Goal: Task Accomplishment & Management: Manage account settings

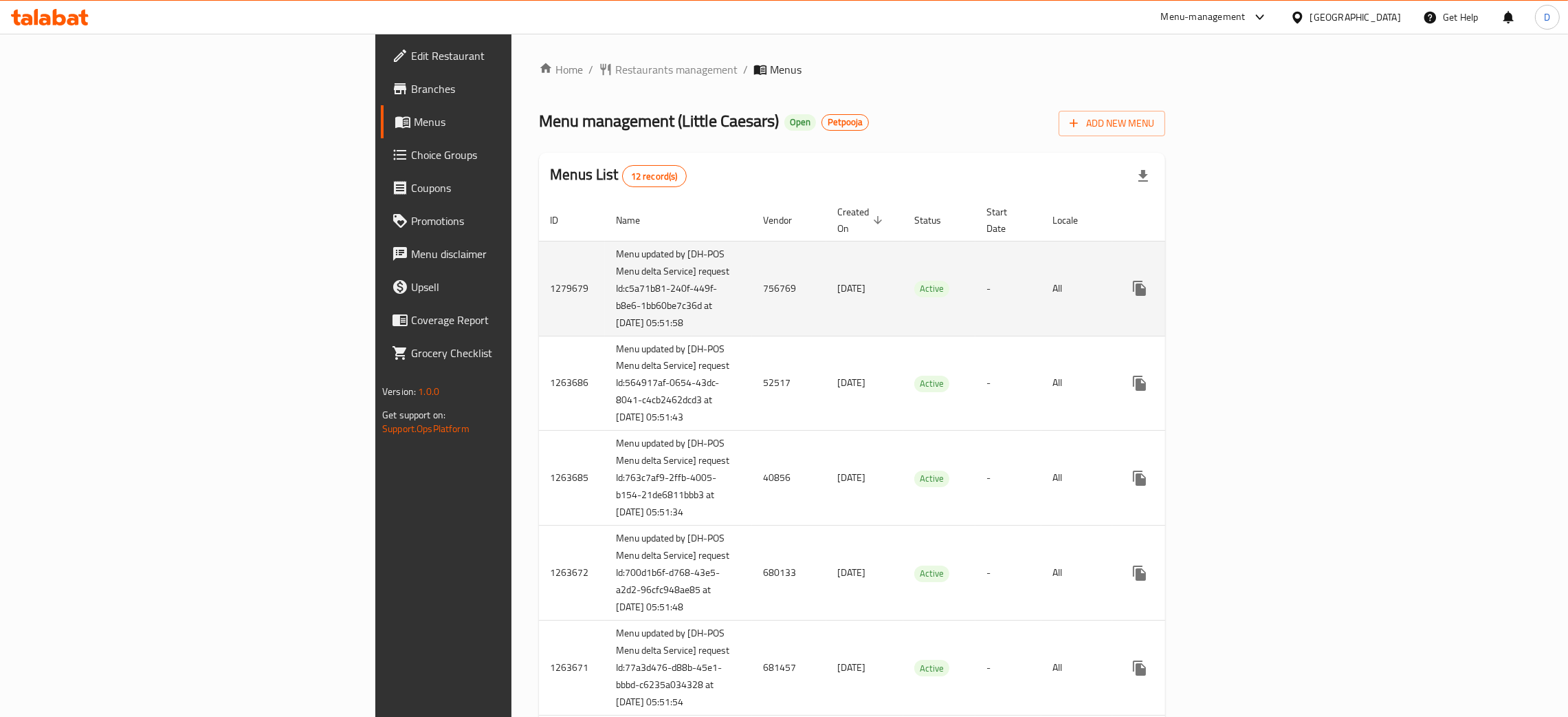
click at [752, 286] on td "756769" at bounding box center [789, 288] width 74 height 95
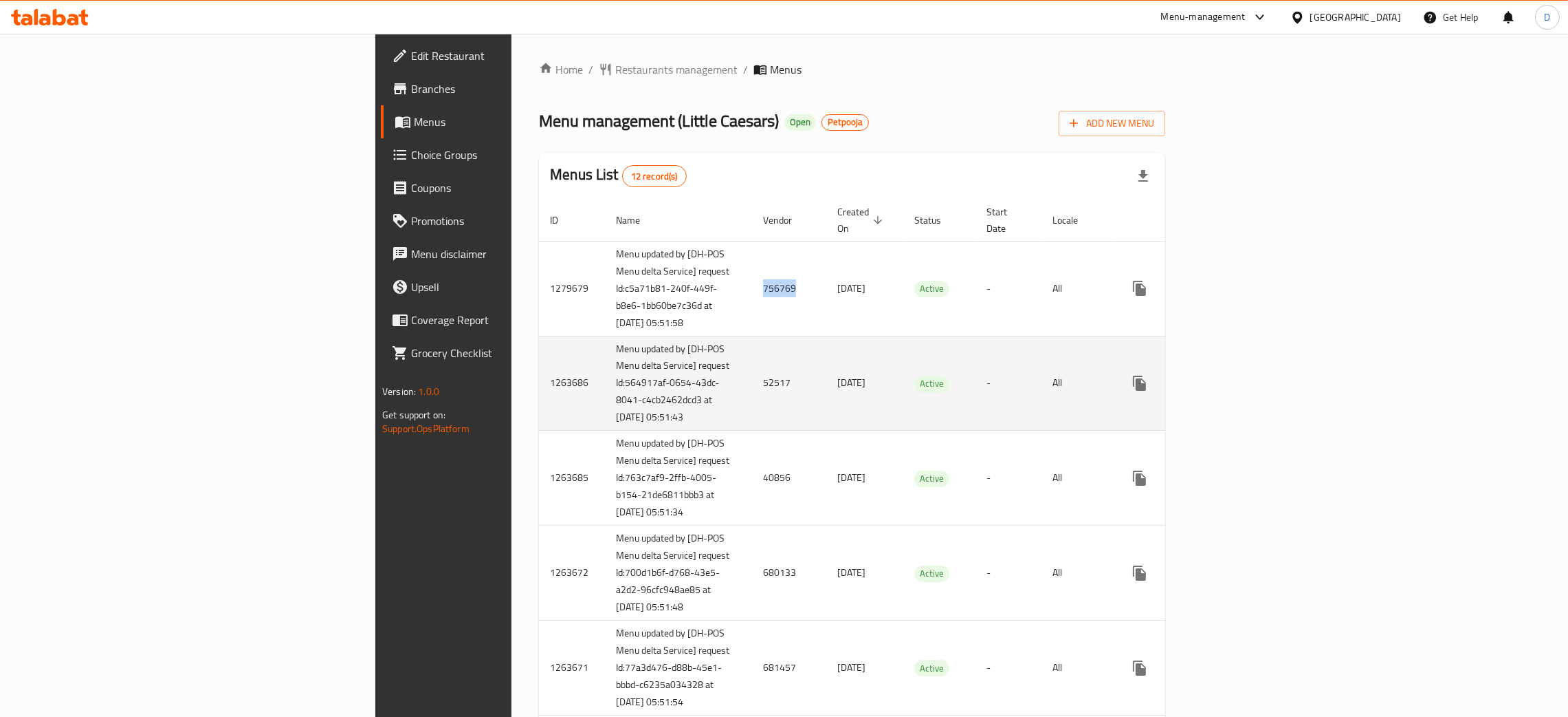
copy td "756769"
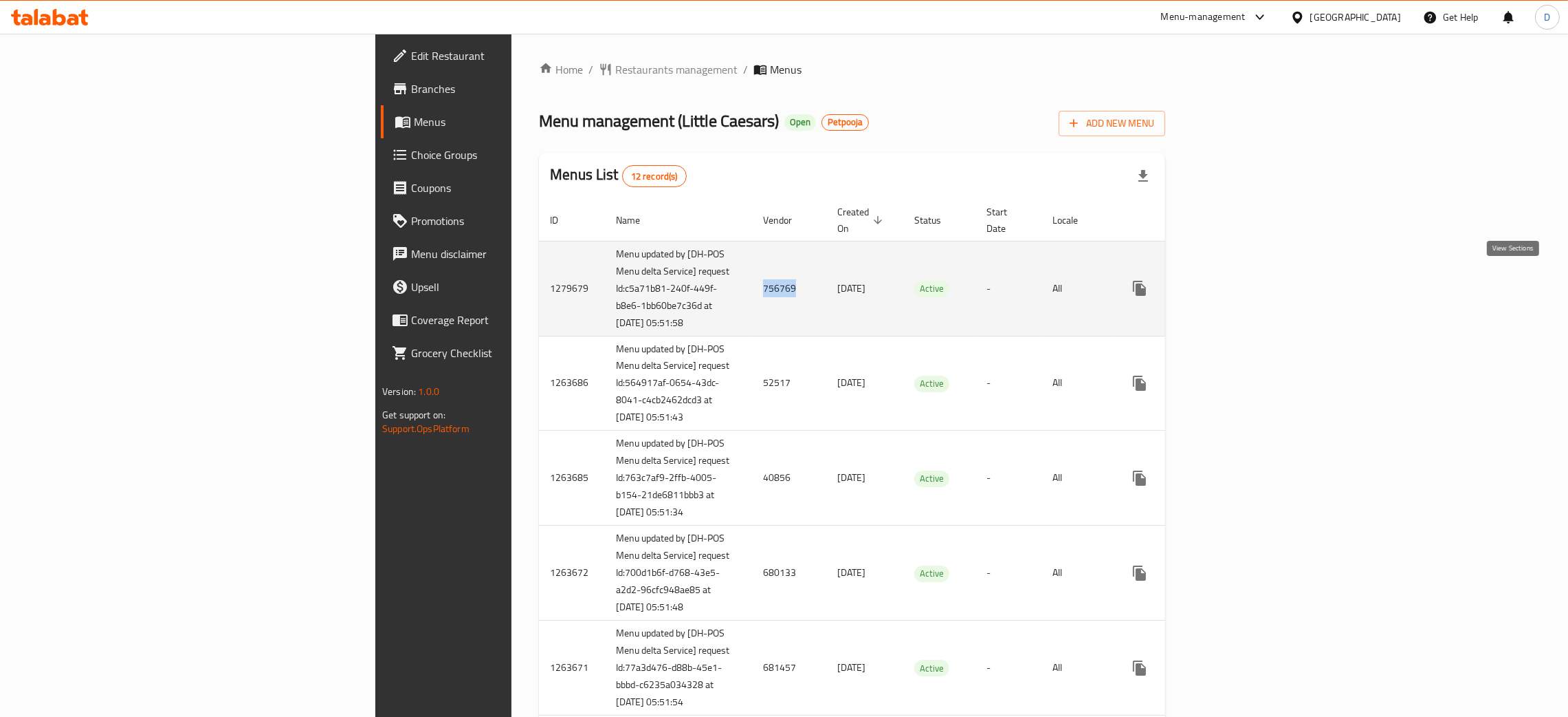
click at [1247, 279] on icon "enhanced table" at bounding box center [1238, 287] width 17 height 17
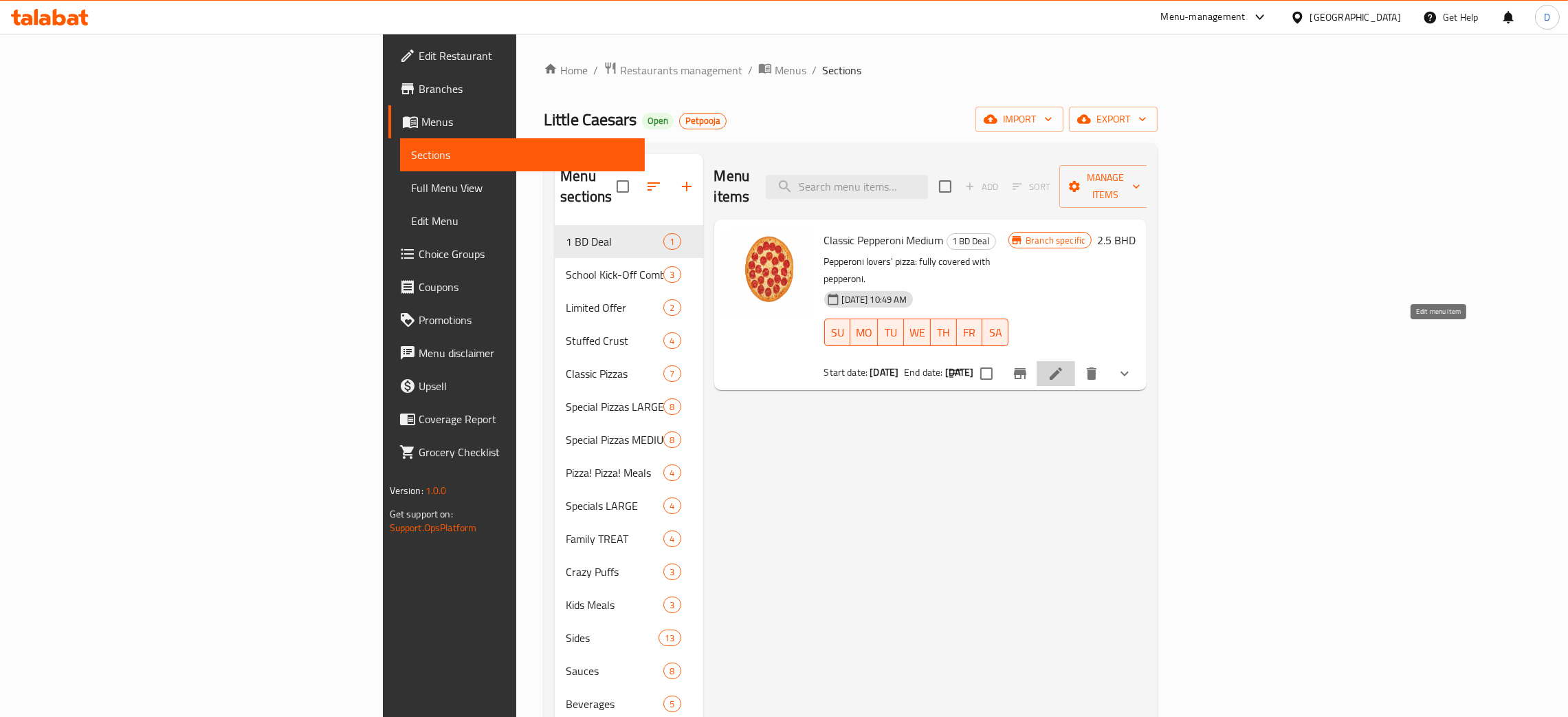
click at [1064, 365] on icon at bounding box center [1056, 373] width 17 height 17
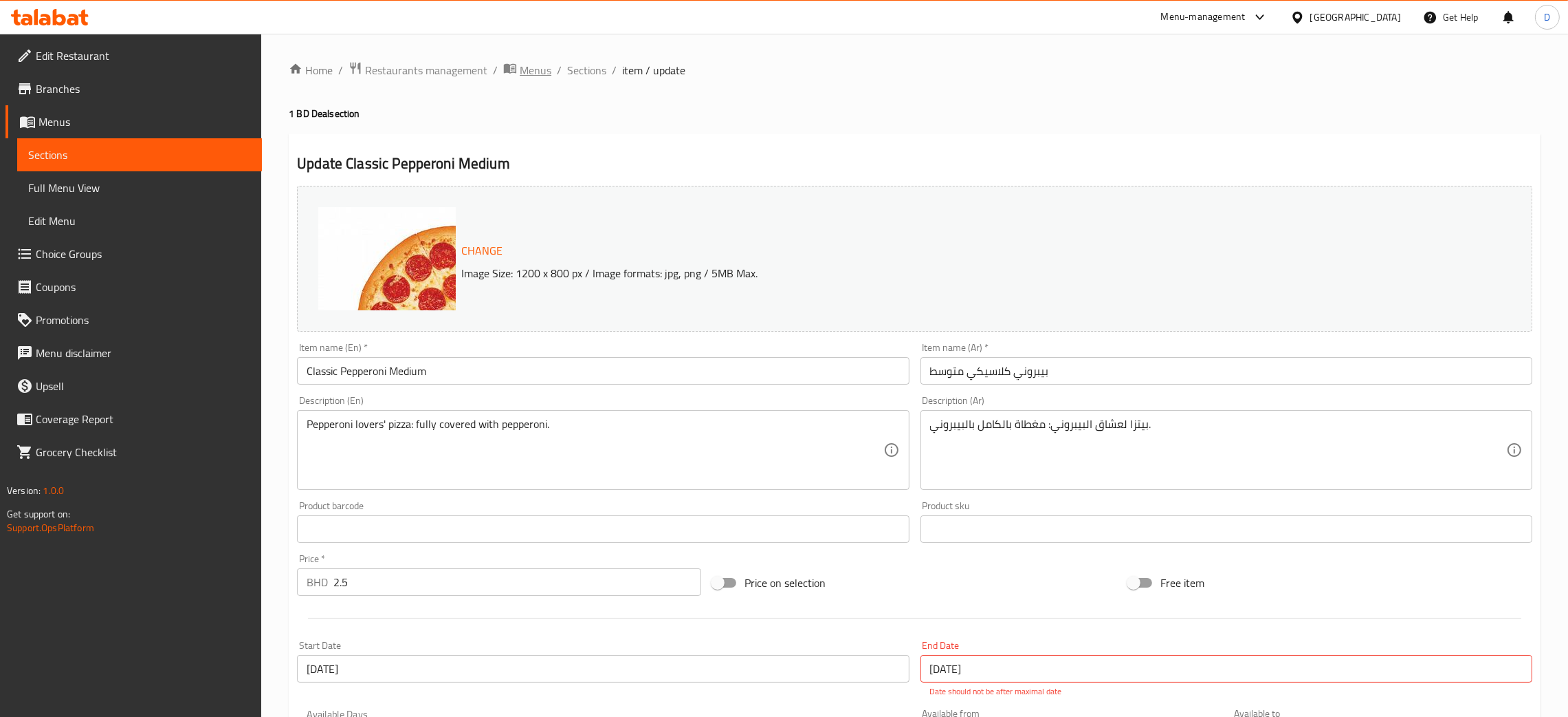
click at [530, 70] on span "Menus" at bounding box center [535, 70] width 32 height 17
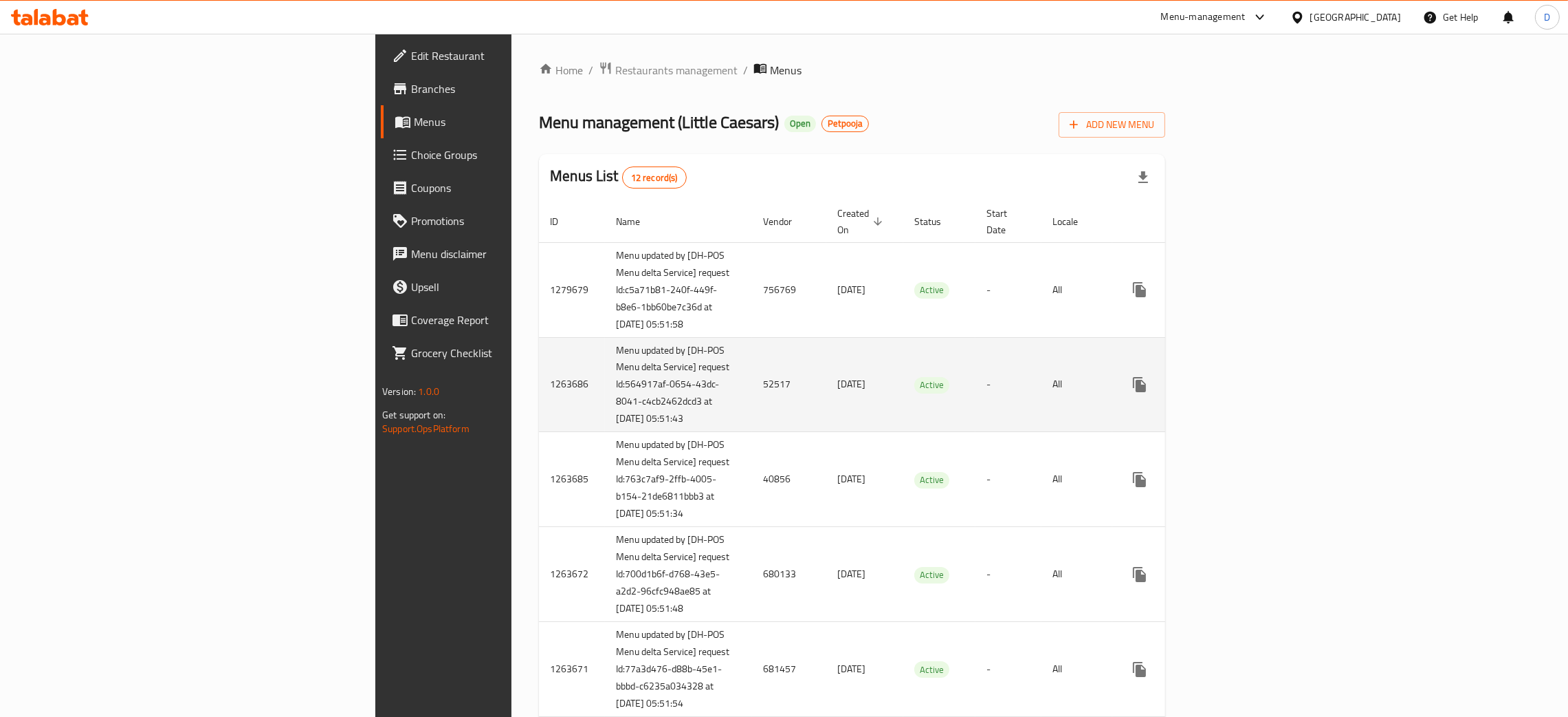
click at [752, 399] on td "52517" at bounding box center [789, 384] width 74 height 95
copy td "52517"
click at [1247, 388] on icon "enhanced table" at bounding box center [1238, 384] width 17 height 17
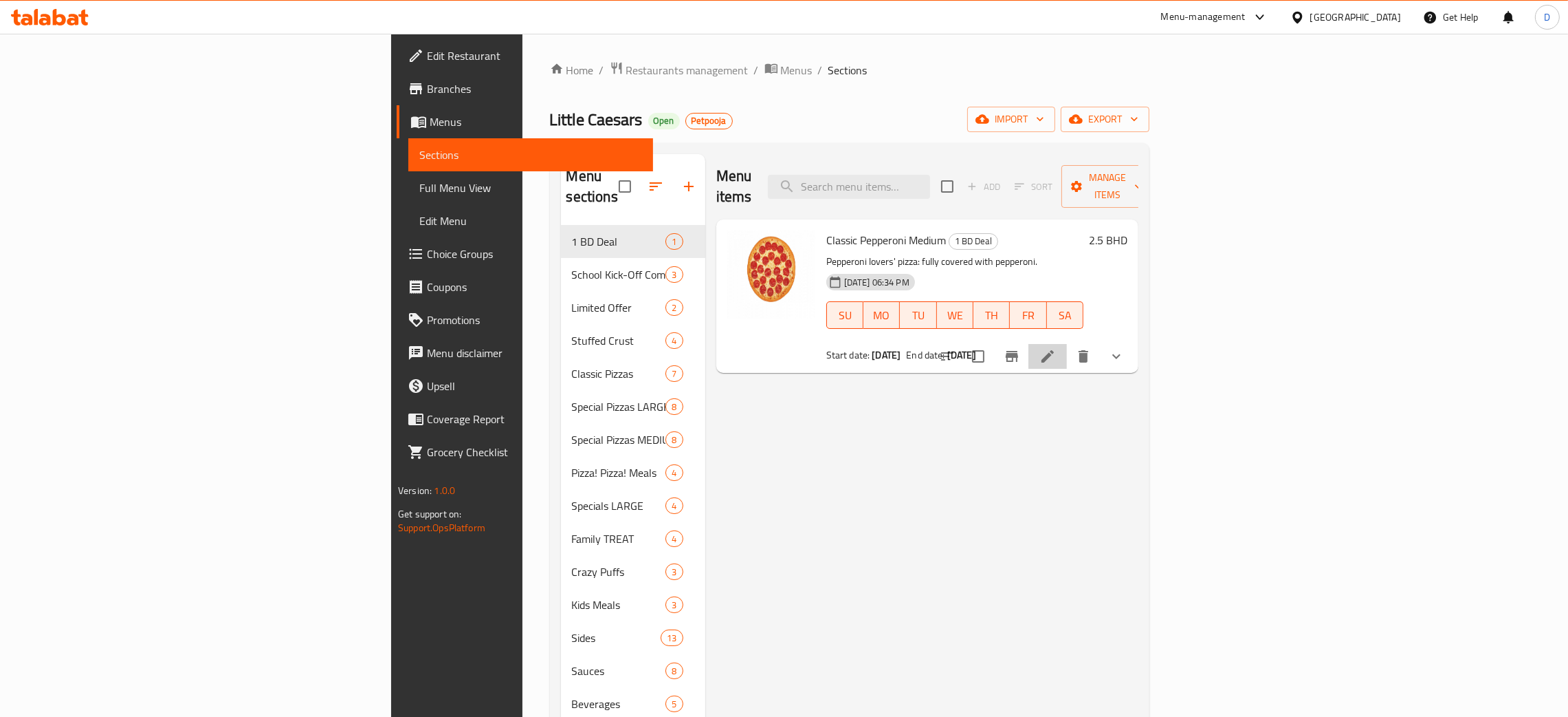
click at [1067, 344] on li at bounding box center [1048, 356] width 39 height 25
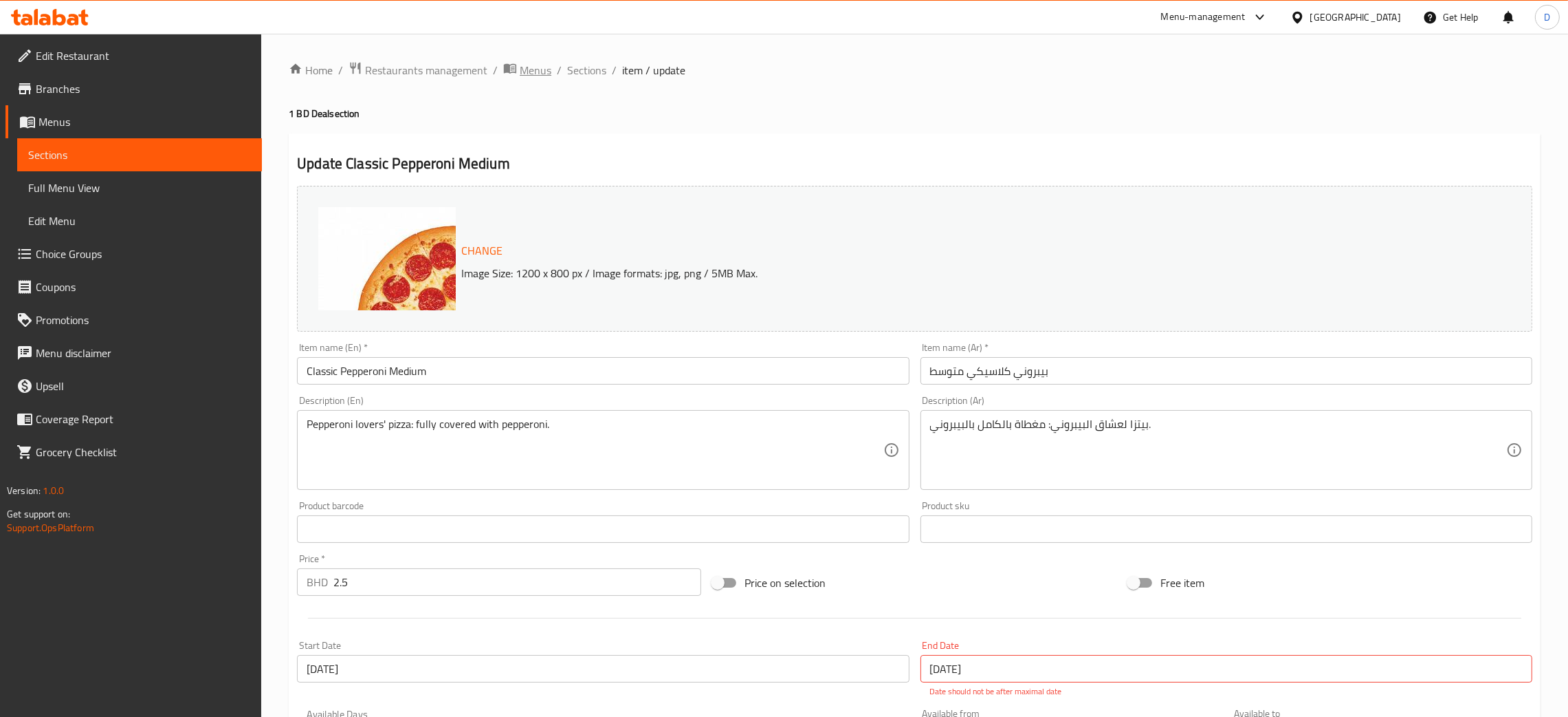
click at [542, 76] on span "Menus" at bounding box center [535, 70] width 32 height 17
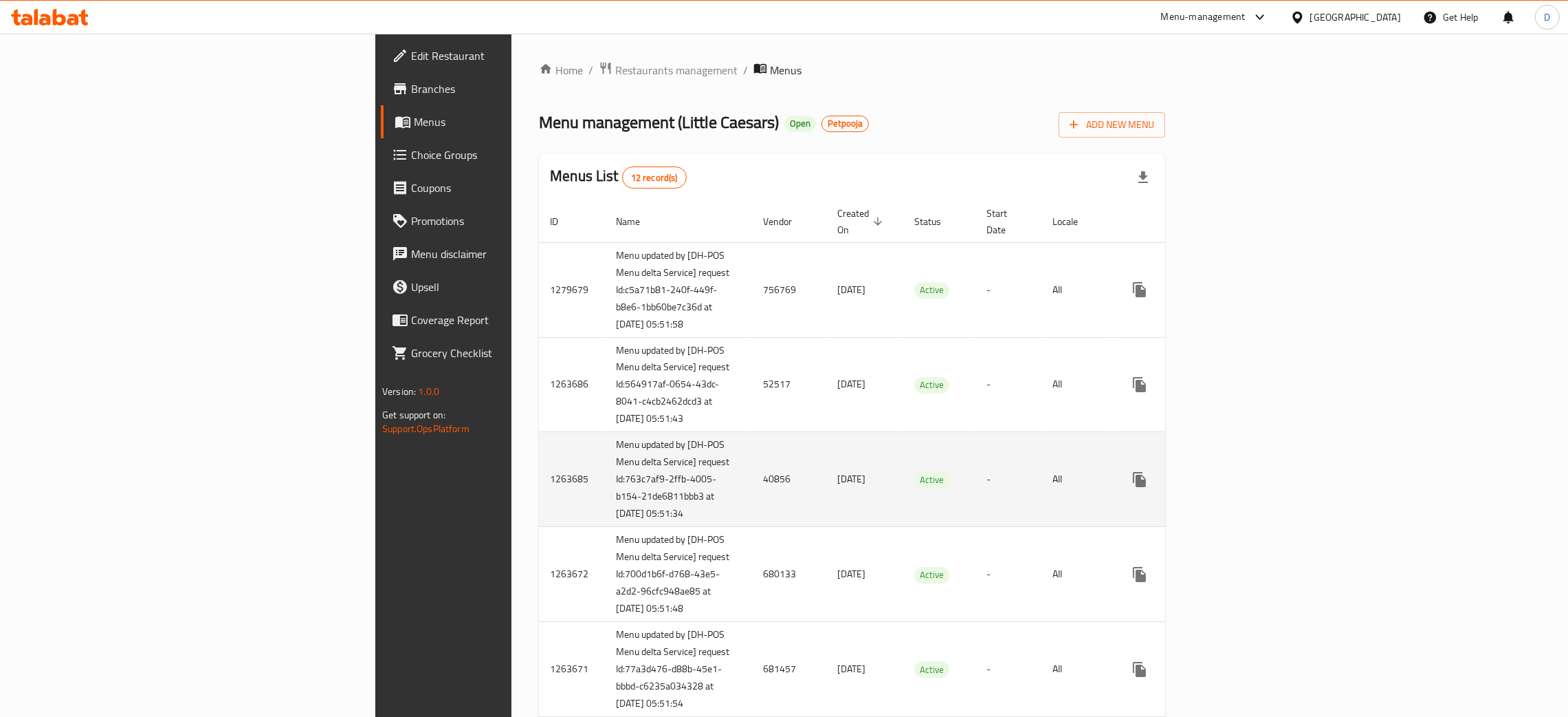
click at [752, 513] on td "40856" at bounding box center [789, 479] width 74 height 95
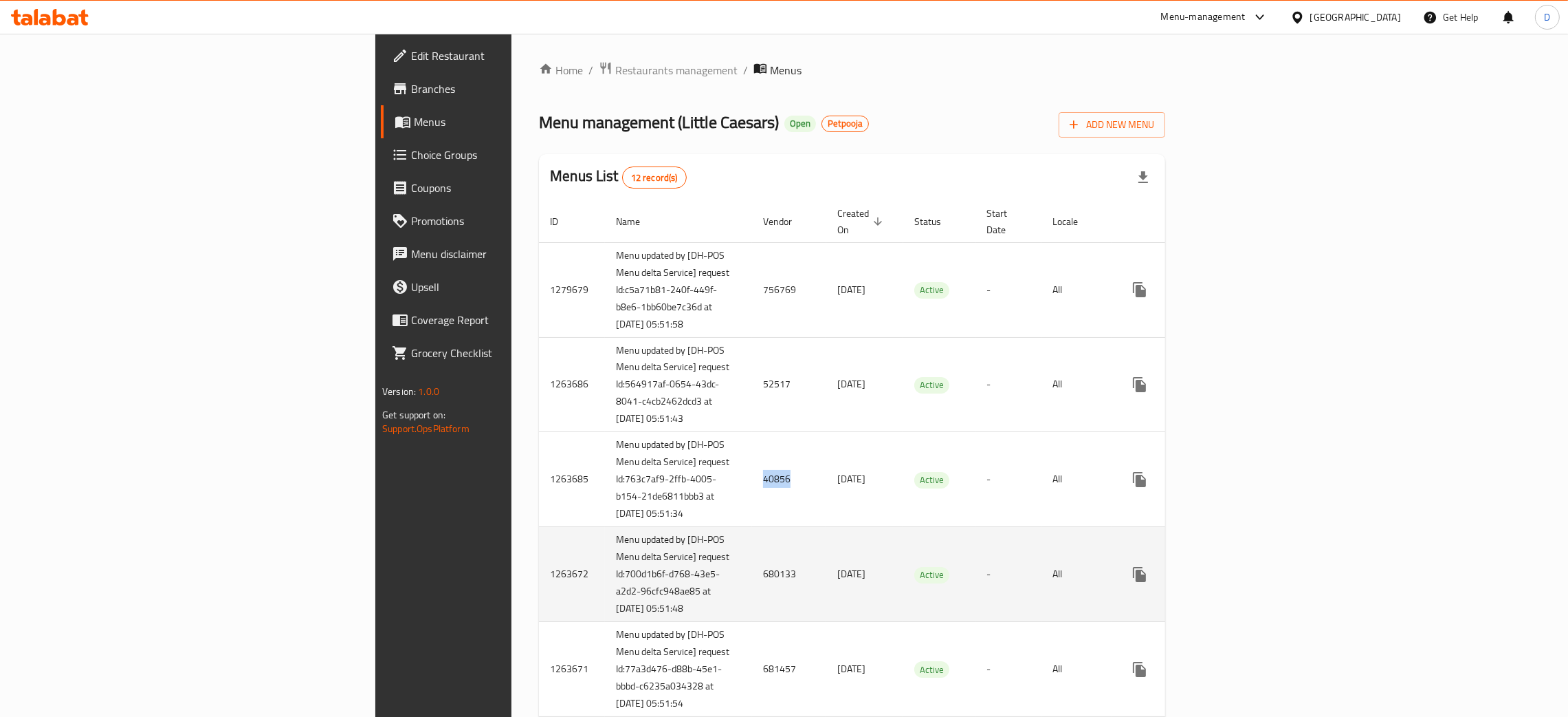
copy td "40856"
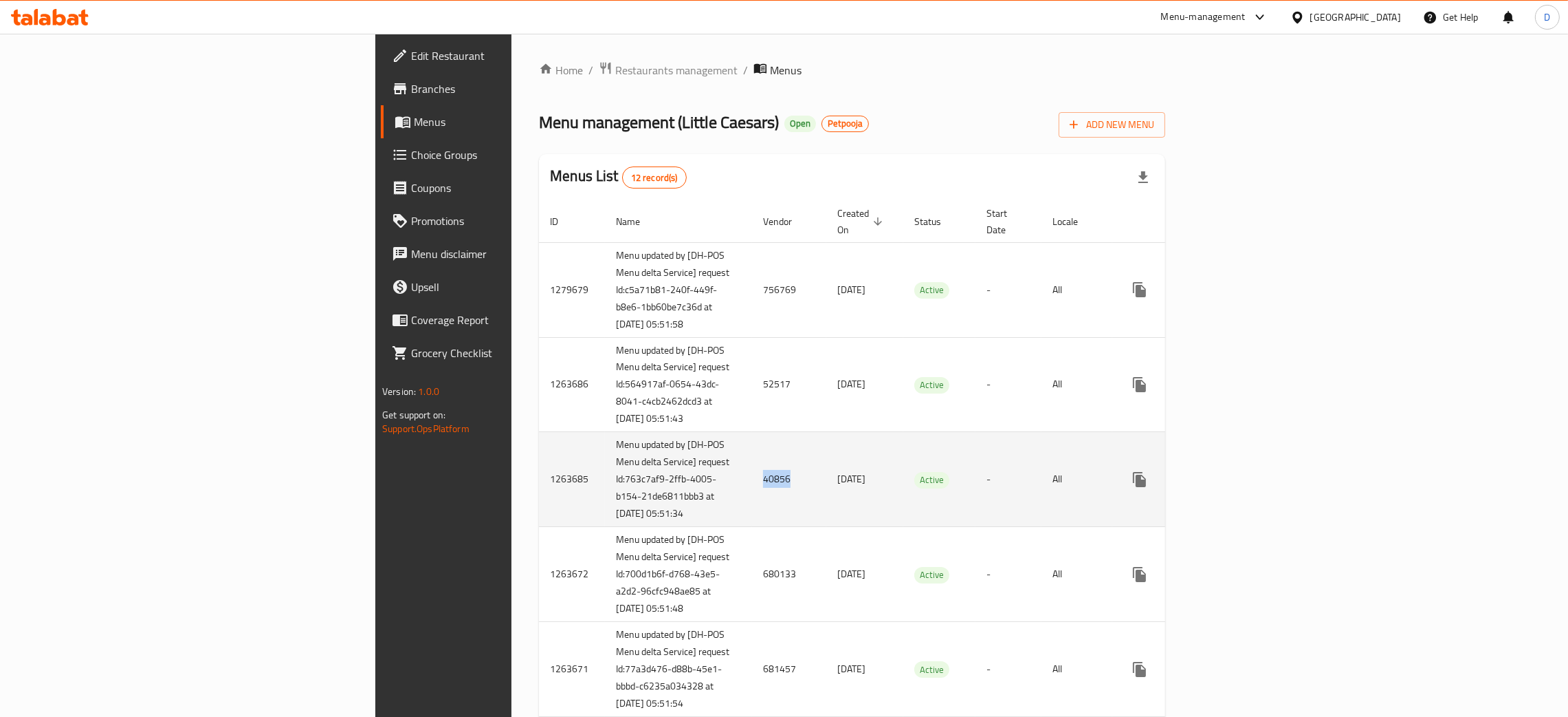
click at [1247, 488] on icon "enhanced table" at bounding box center [1238, 479] width 17 height 17
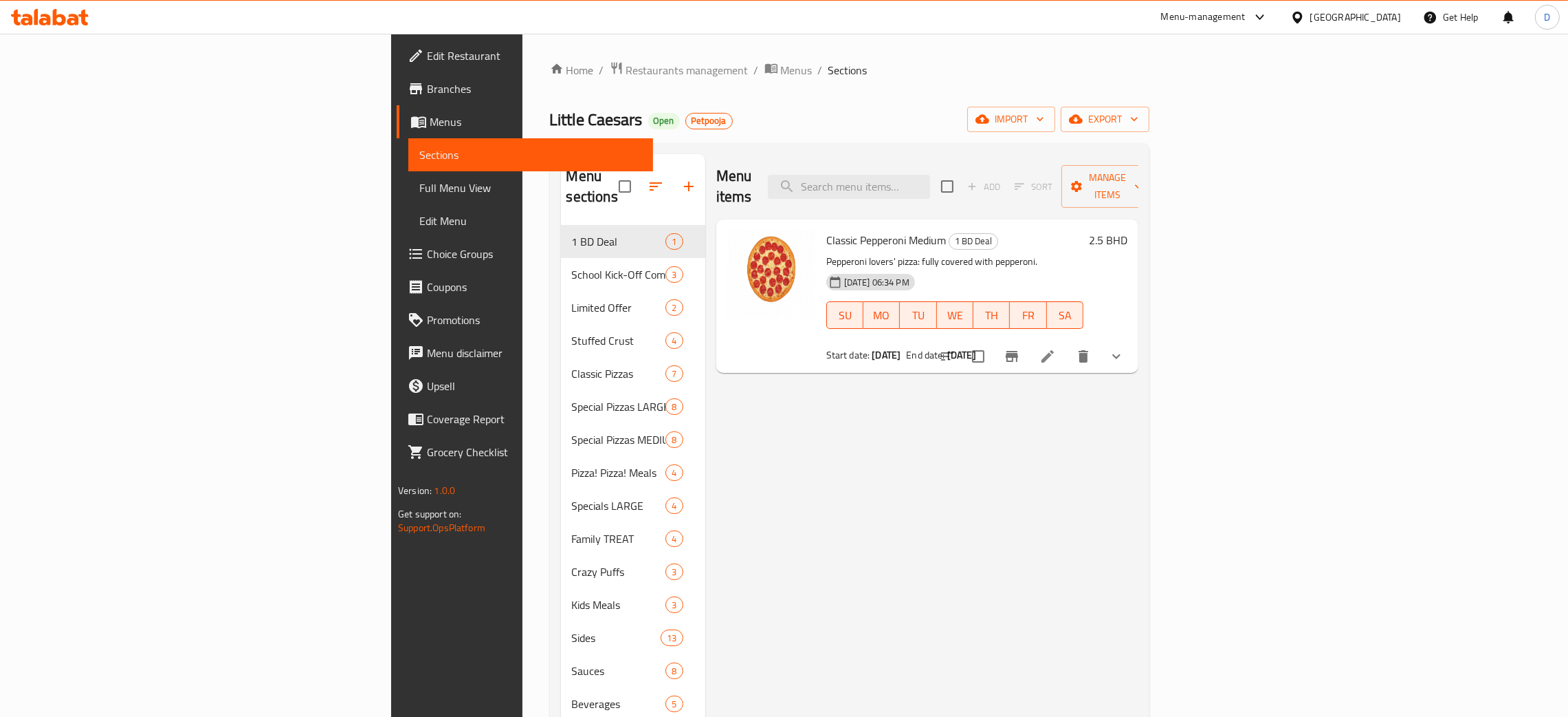
click at [1067, 344] on li at bounding box center [1048, 356] width 39 height 25
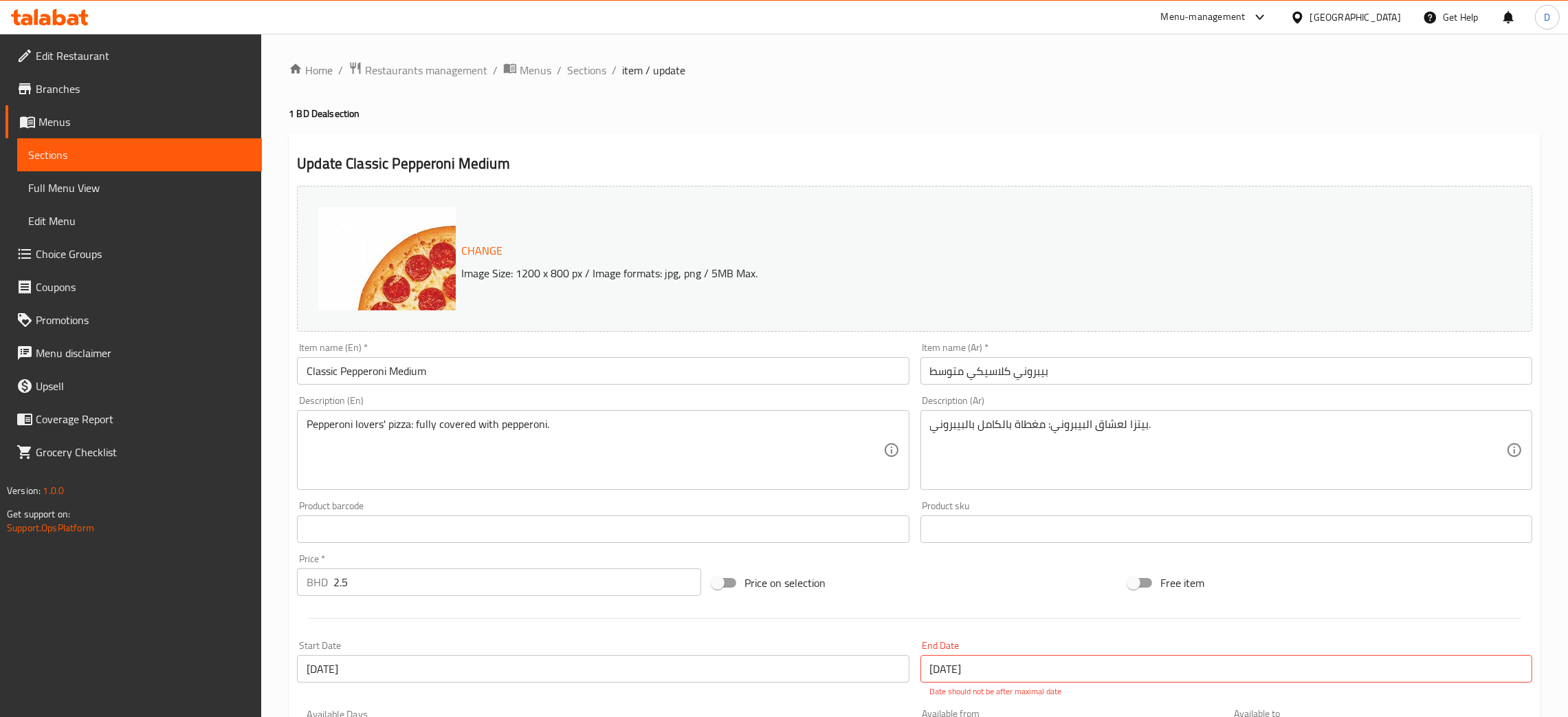
click at [585, 67] on span "Sections" at bounding box center [587, 70] width 39 height 17
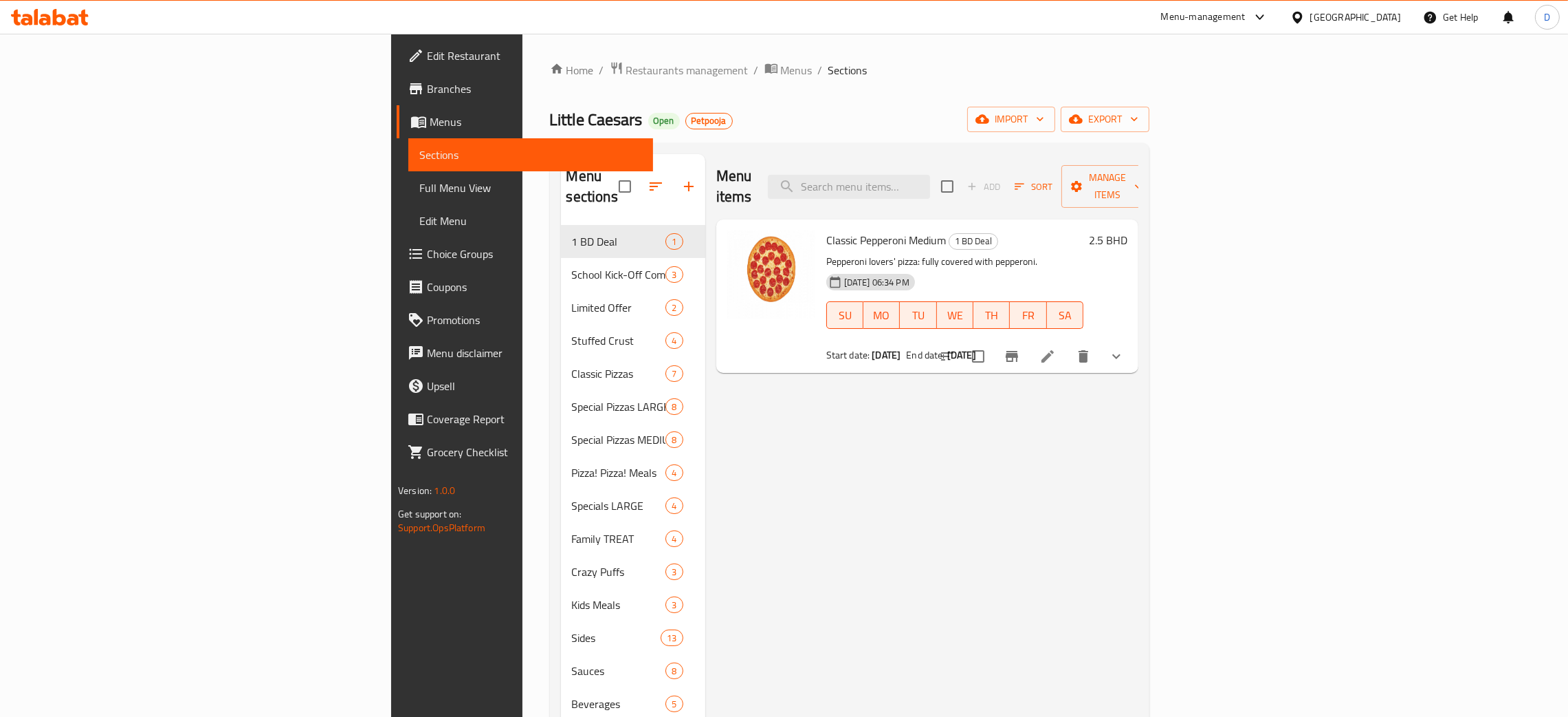
click at [1017, 409] on div "Menu items Add Sort Manage items Classic Pepperoni Medium 1 BD Deal Pepperoni l…" at bounding box center [921, 513] width 433 height 717
click at [869, 76] on ol "Home / Restaurants management / Menus / Sections" at bounding box center [849, 70] width 599 height 18
click at [781, 74] on span "Menus" at bounding box center [797, 70] width 32 height 17
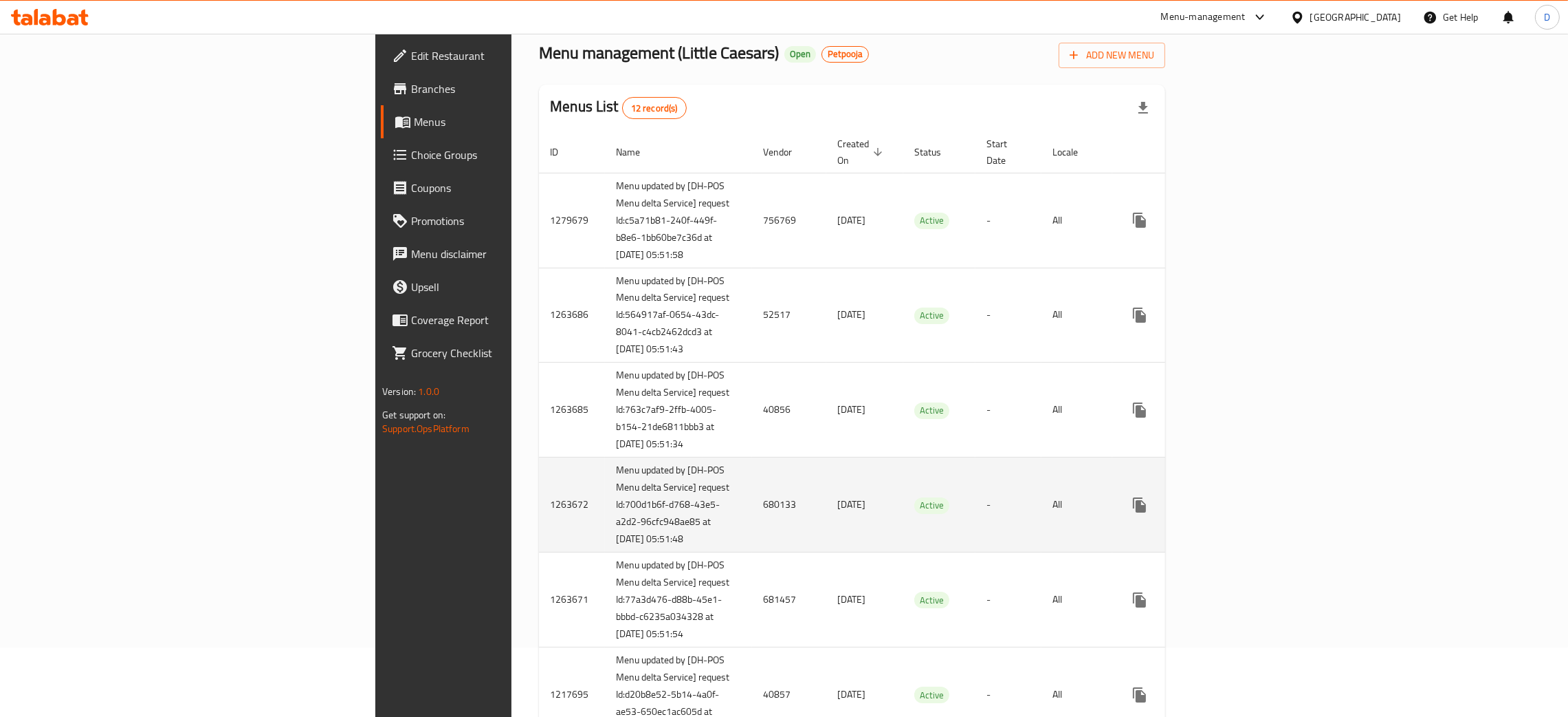
scroll to position [103, 0]
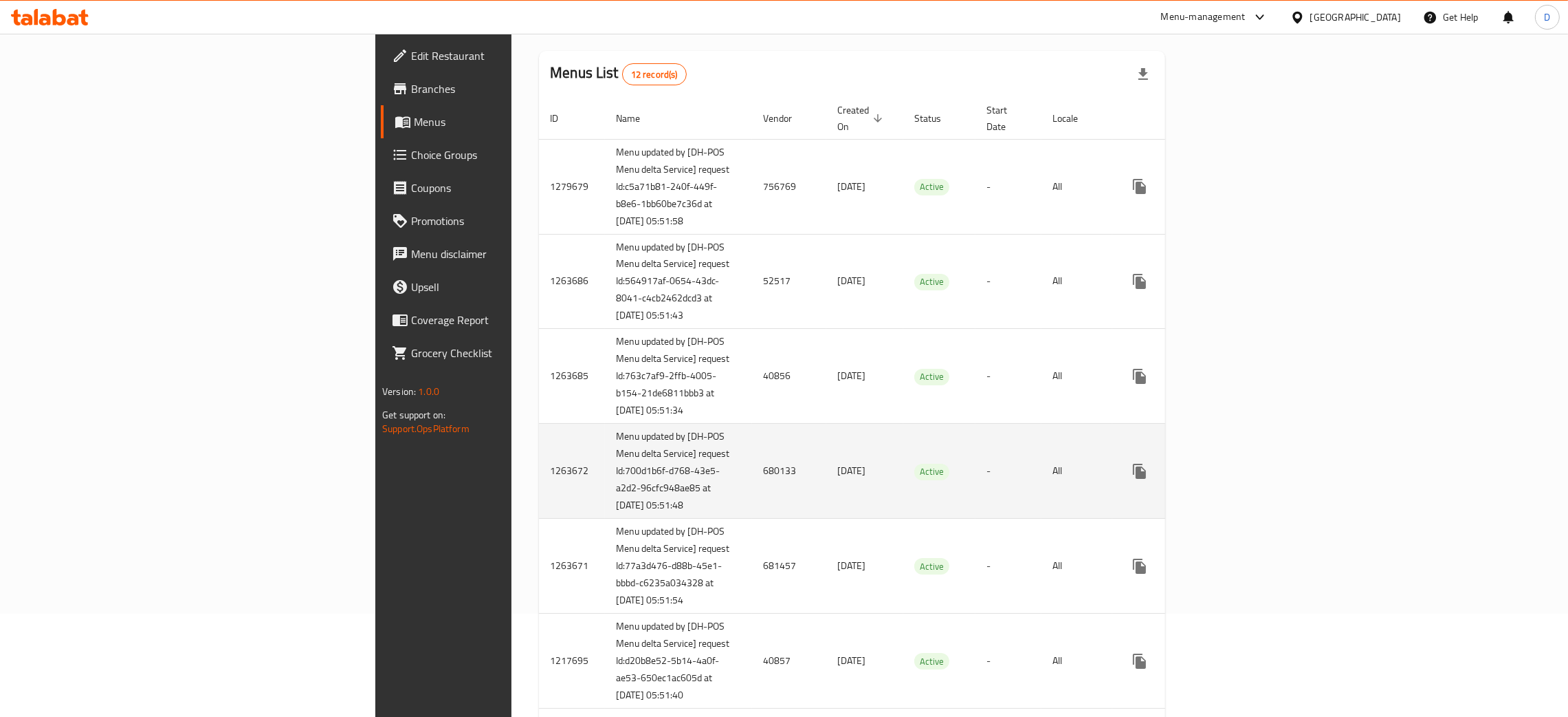
click at [752, 511] on td "680133" at bounding box center [789, 471] width 74 height 95
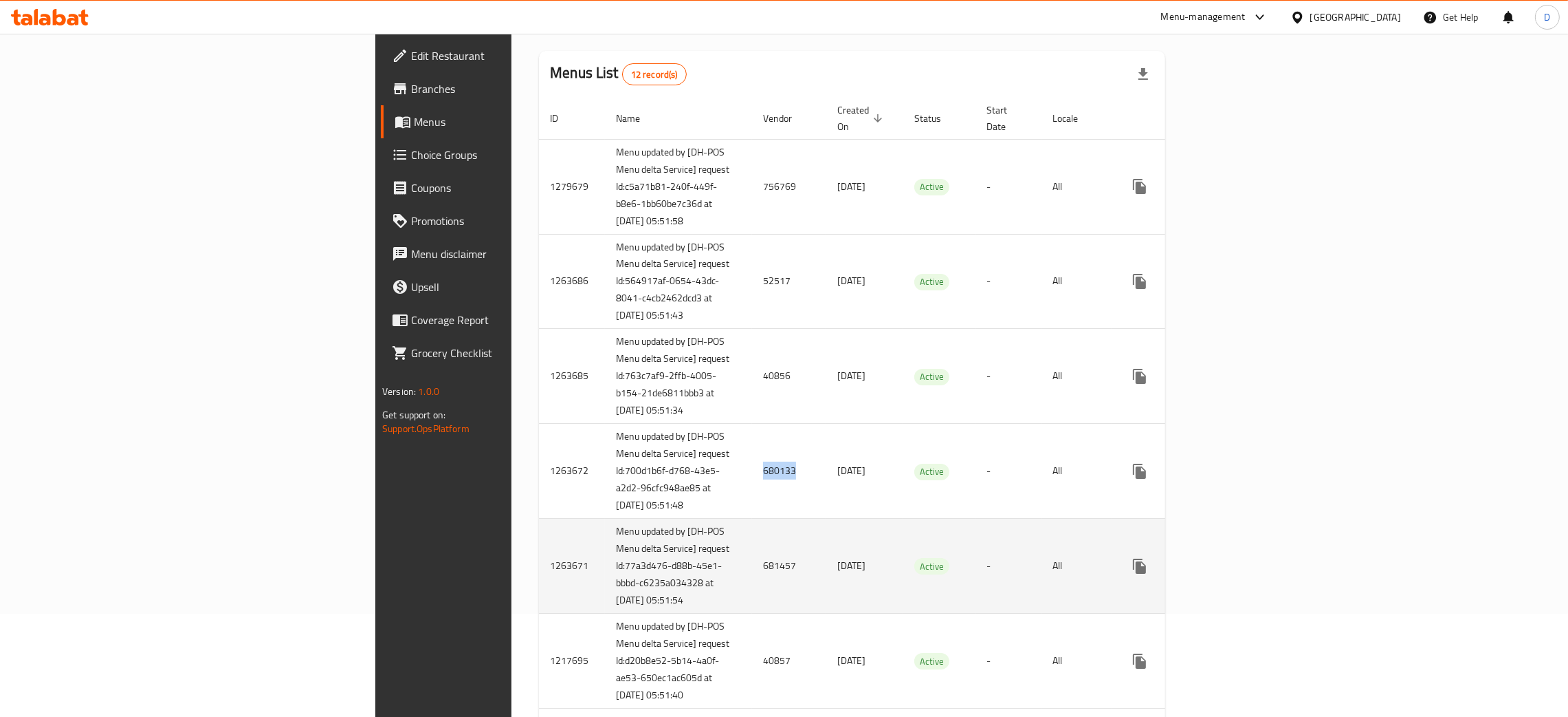
copy td "680133"
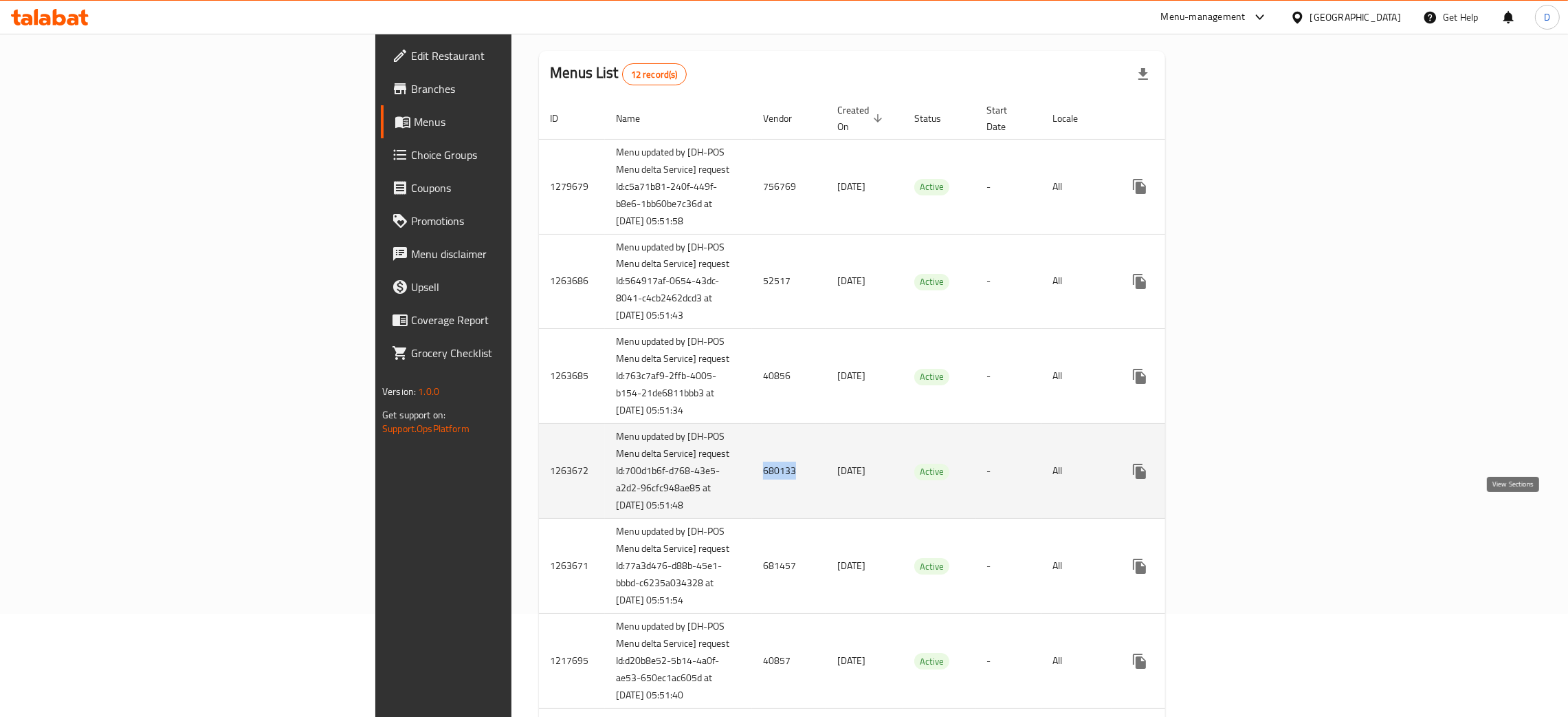
click at [1247, 479] on icon "enhanced table" at bounding box center [1238, 471] width 17 height 17
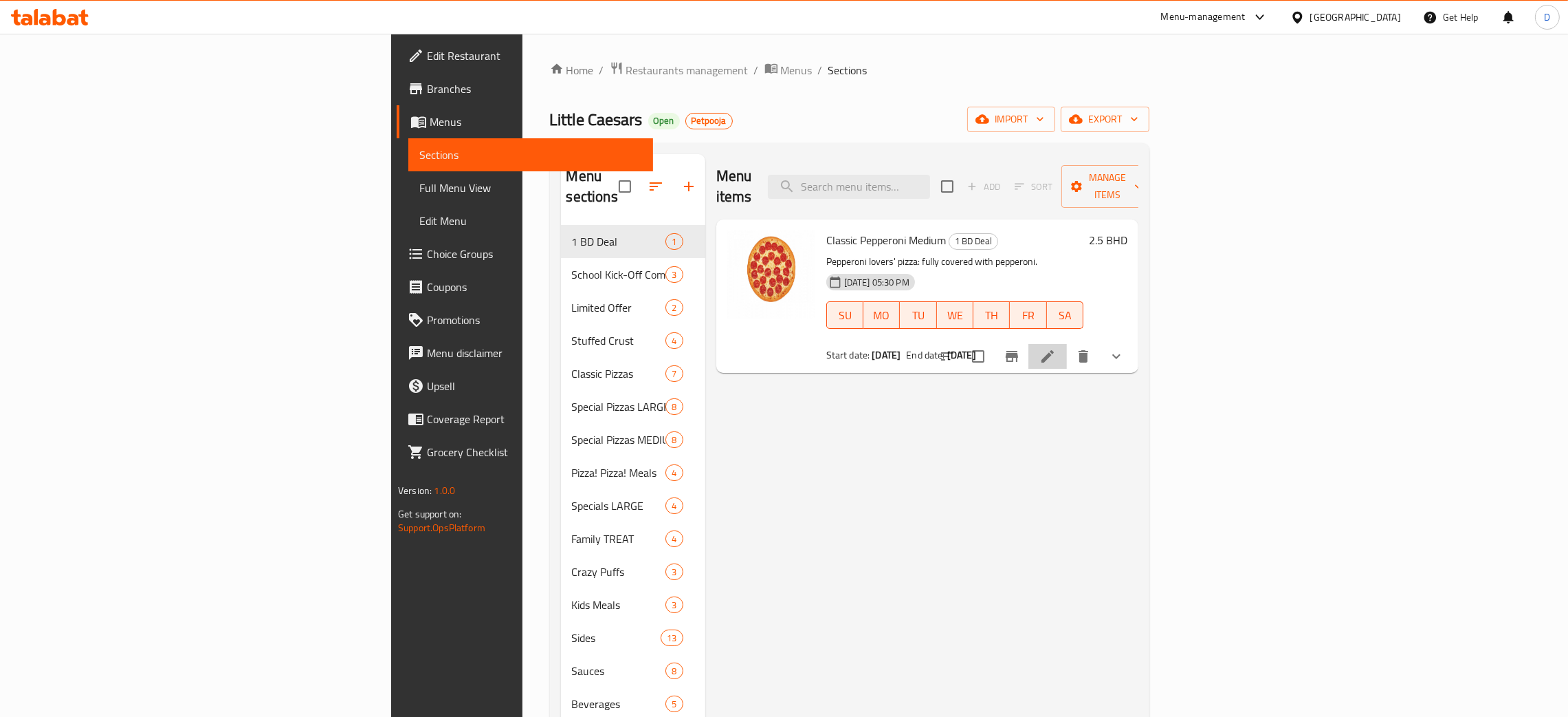
click at [1067, 344] on li at bounding box center [1048, 356] width 39 height 25
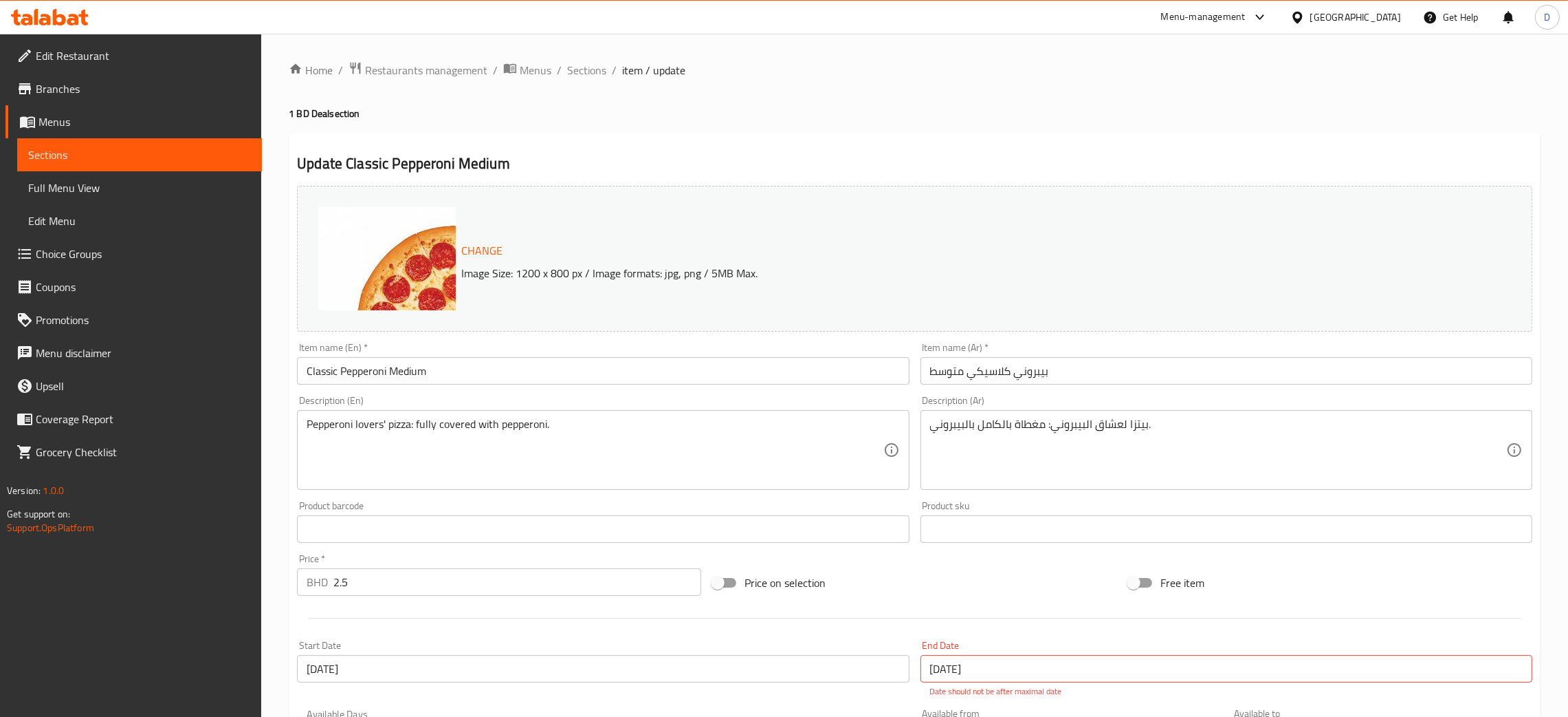
click at [595, 76] on span "Sections" at bounding box center [587, 70] width 39 height 17
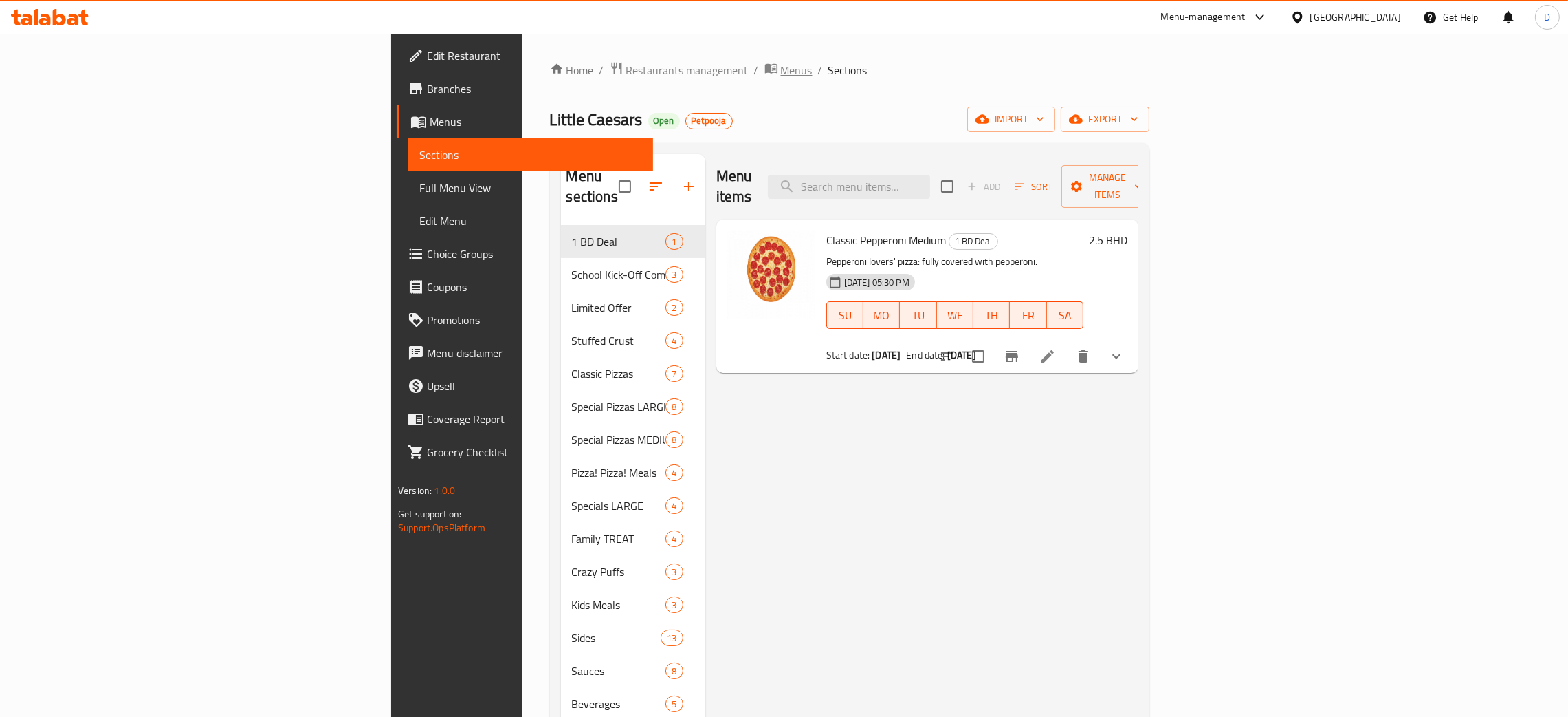
click at [781, 69] on span "Menus" at bounding box center [797, 70] width 32 height 17
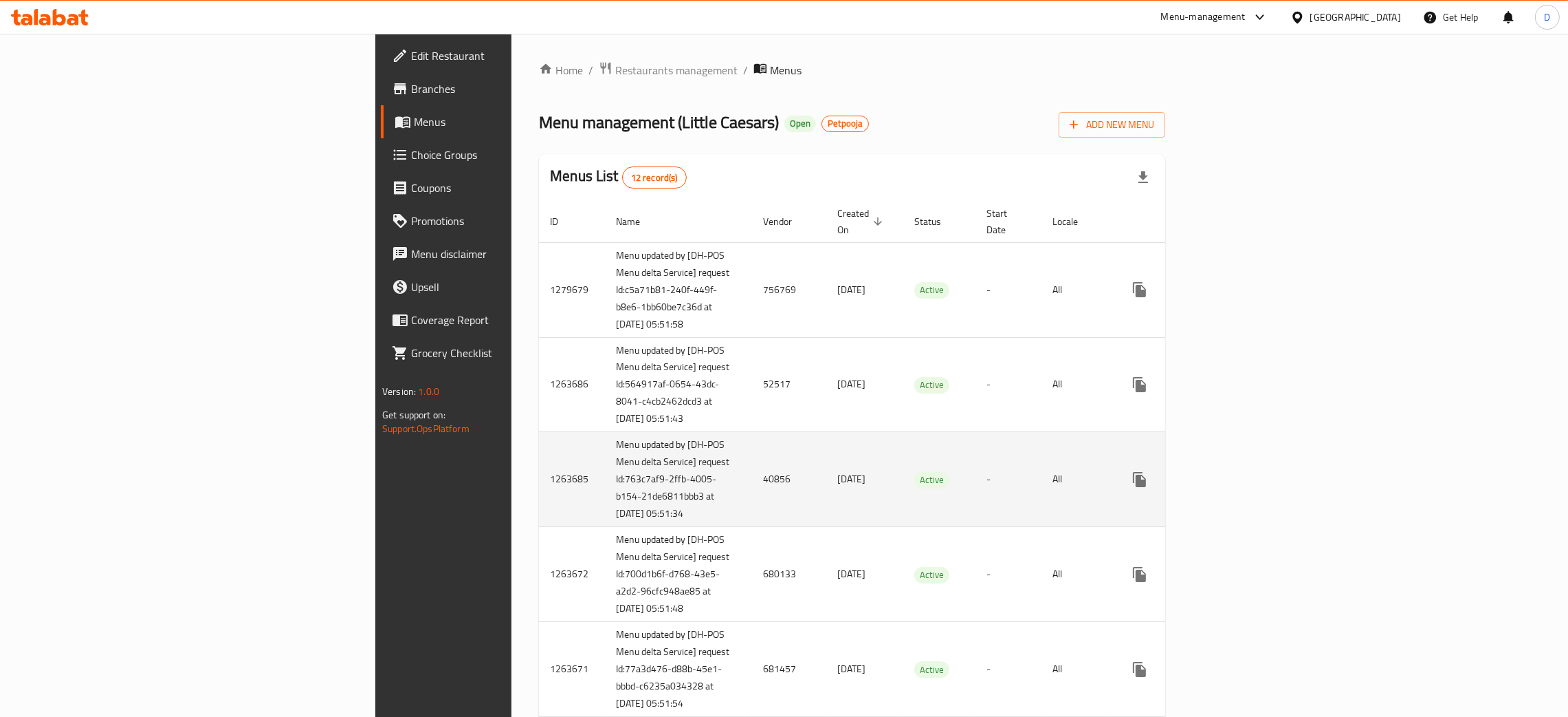
scroll to position [103, 0]
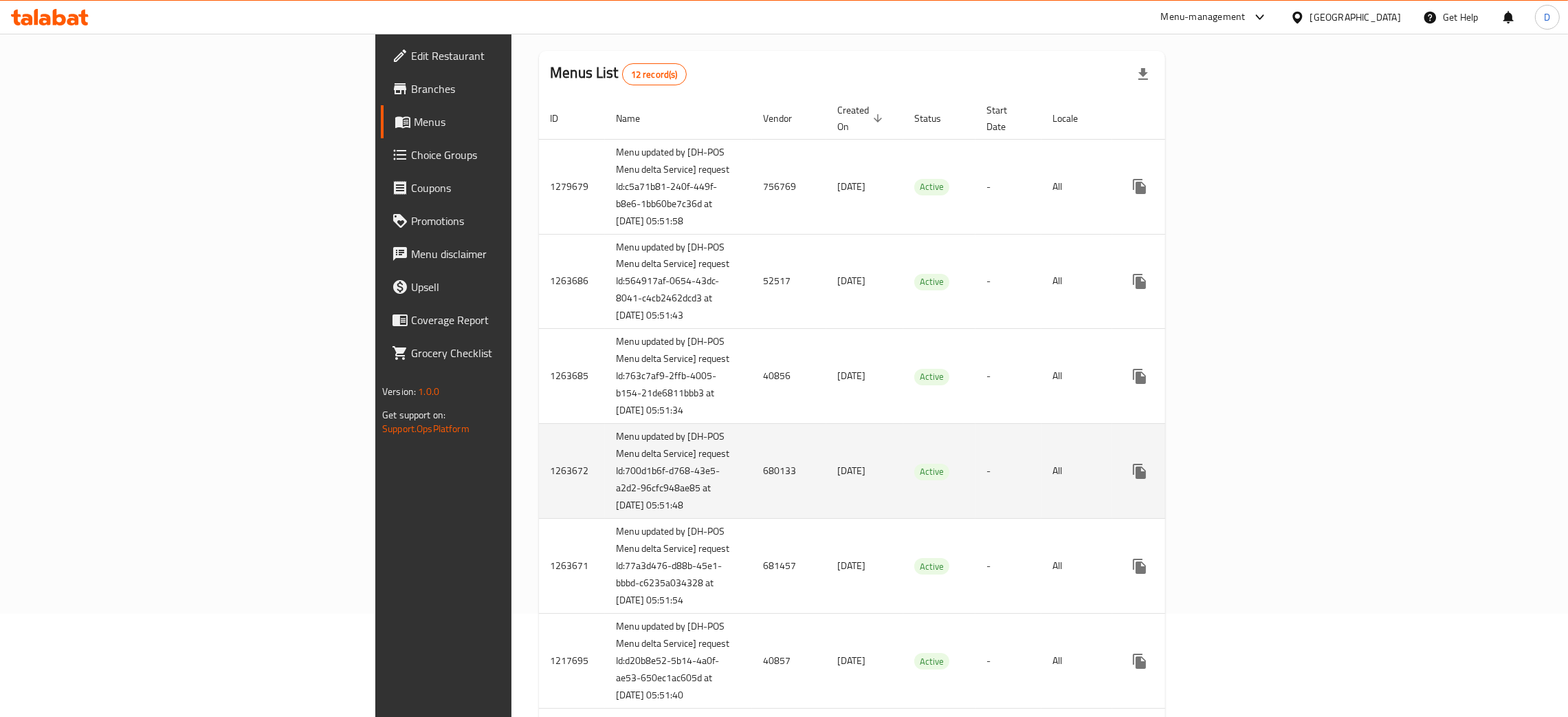
click at [752, 513] on td "680133" at bounding box center [789, 471] width 74 height 95
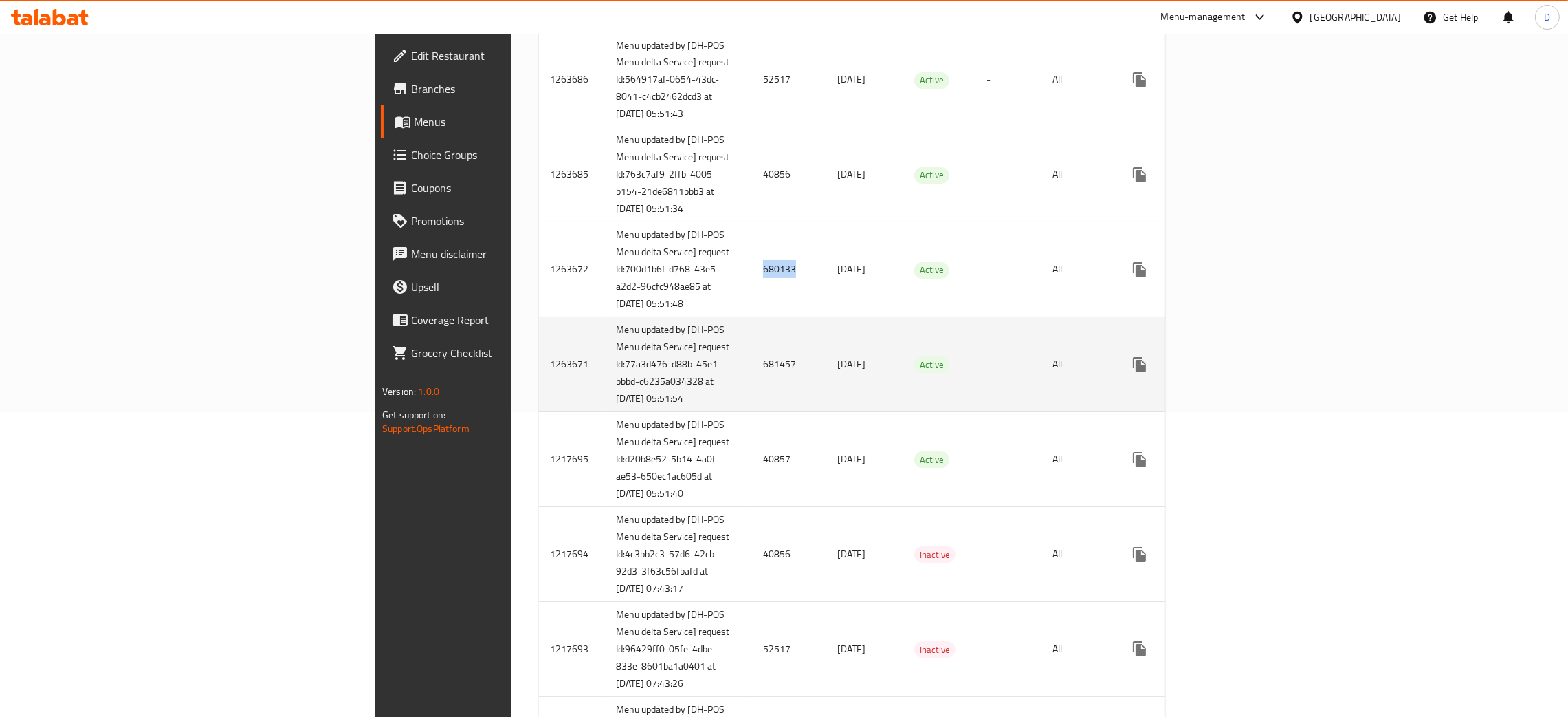
scroll to position [309, 0]
click at [752, 408] on td "681457" at bounding box center [789, 360] width 74 height 95
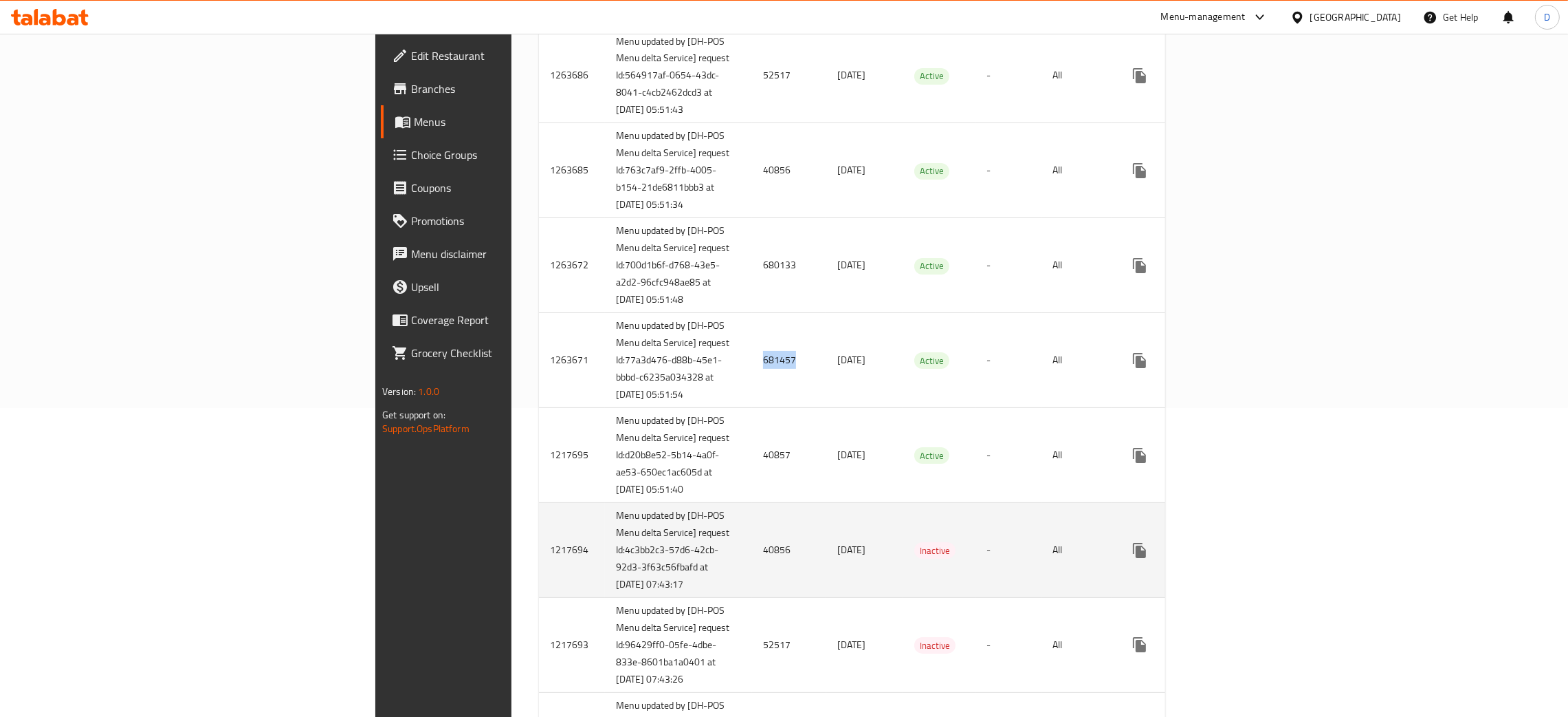
copy td "681457"
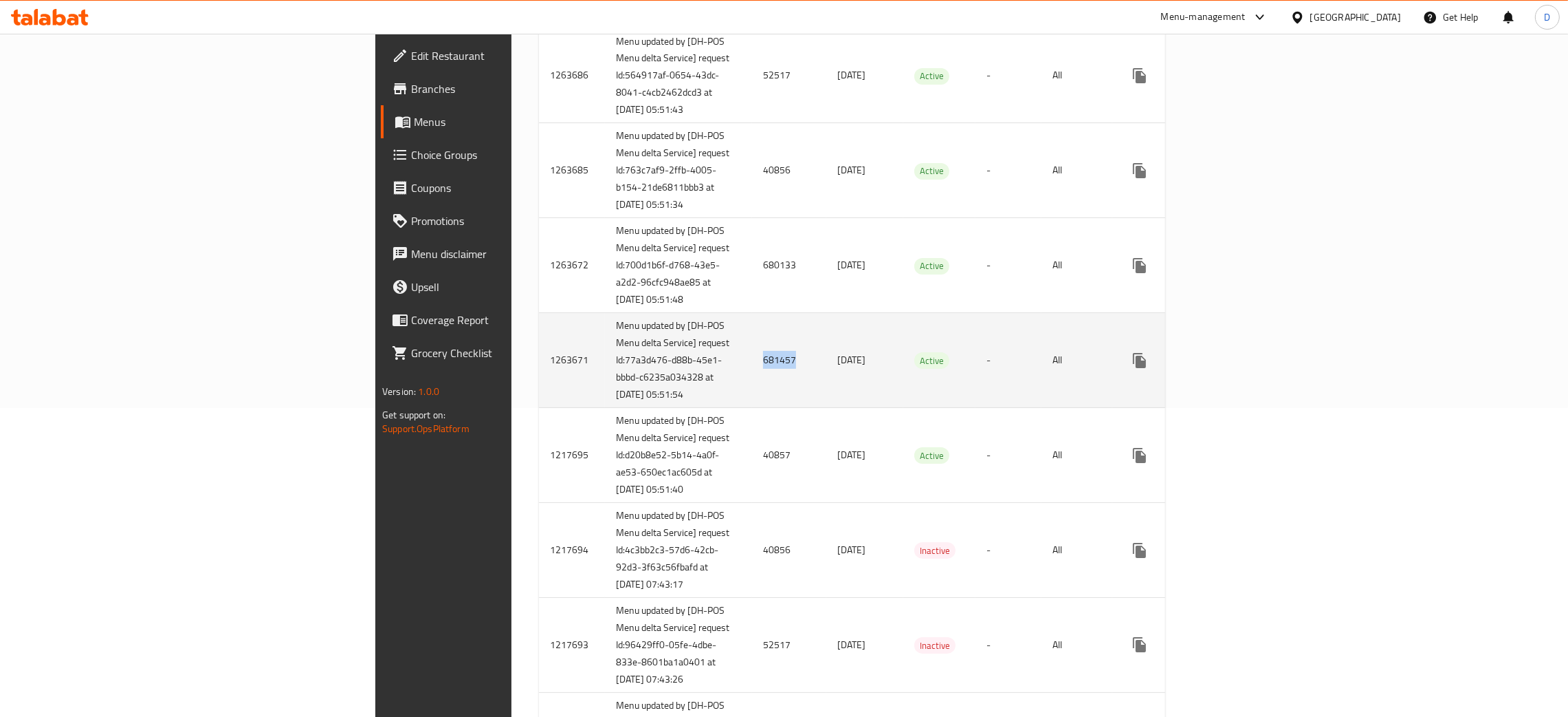
click at [1245, 366] on icon "enhanced table" at bounding box center [1239, 360] width 13 height 13
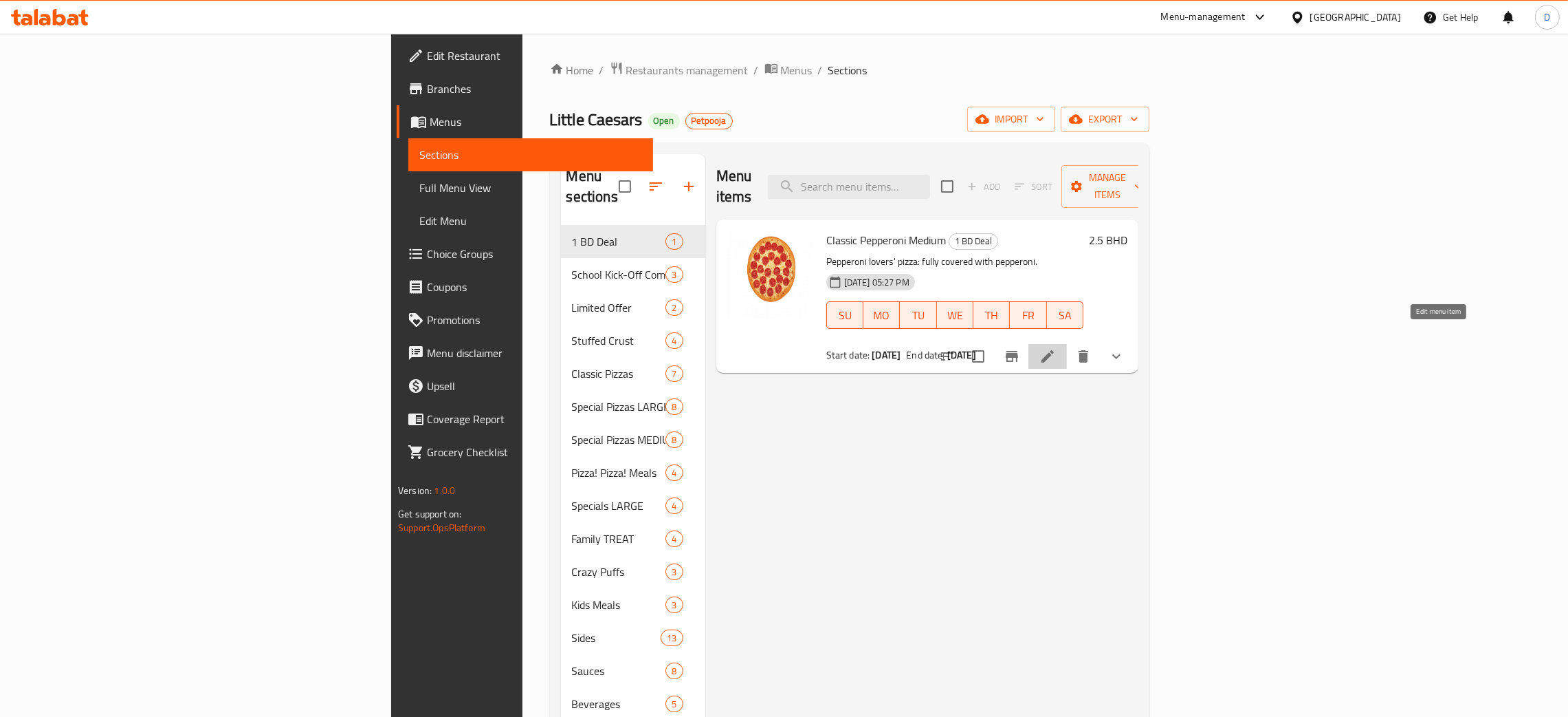
click at [1057, 348] on icon at bounding box center [1048, 356] width 17 height 17
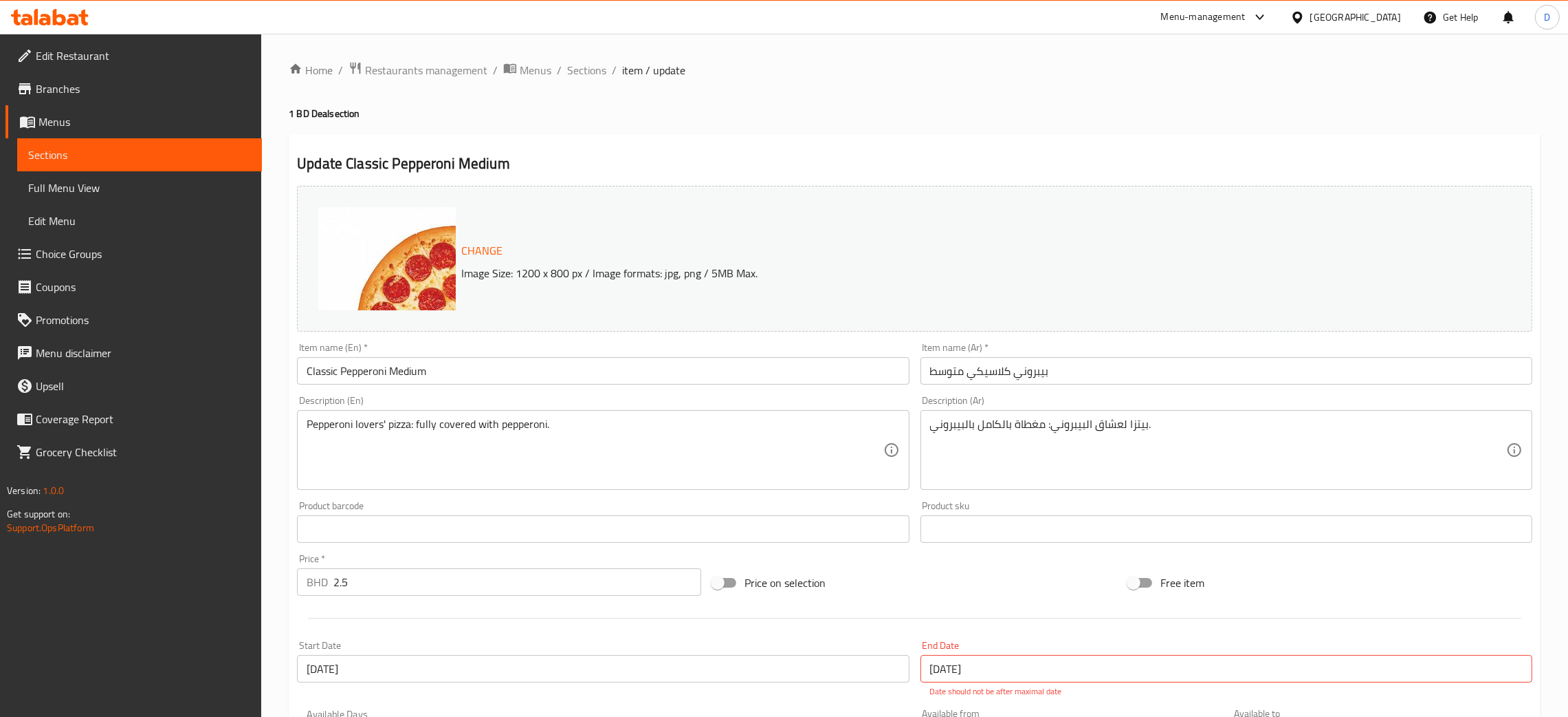
click at [1022, 113] on h4 "1 BD Deal section" at bounding box center [914, 114] width 1252 height 14
click at [547, 68] on span "Menus" at bounding box center [535, 70] width 32 height 17
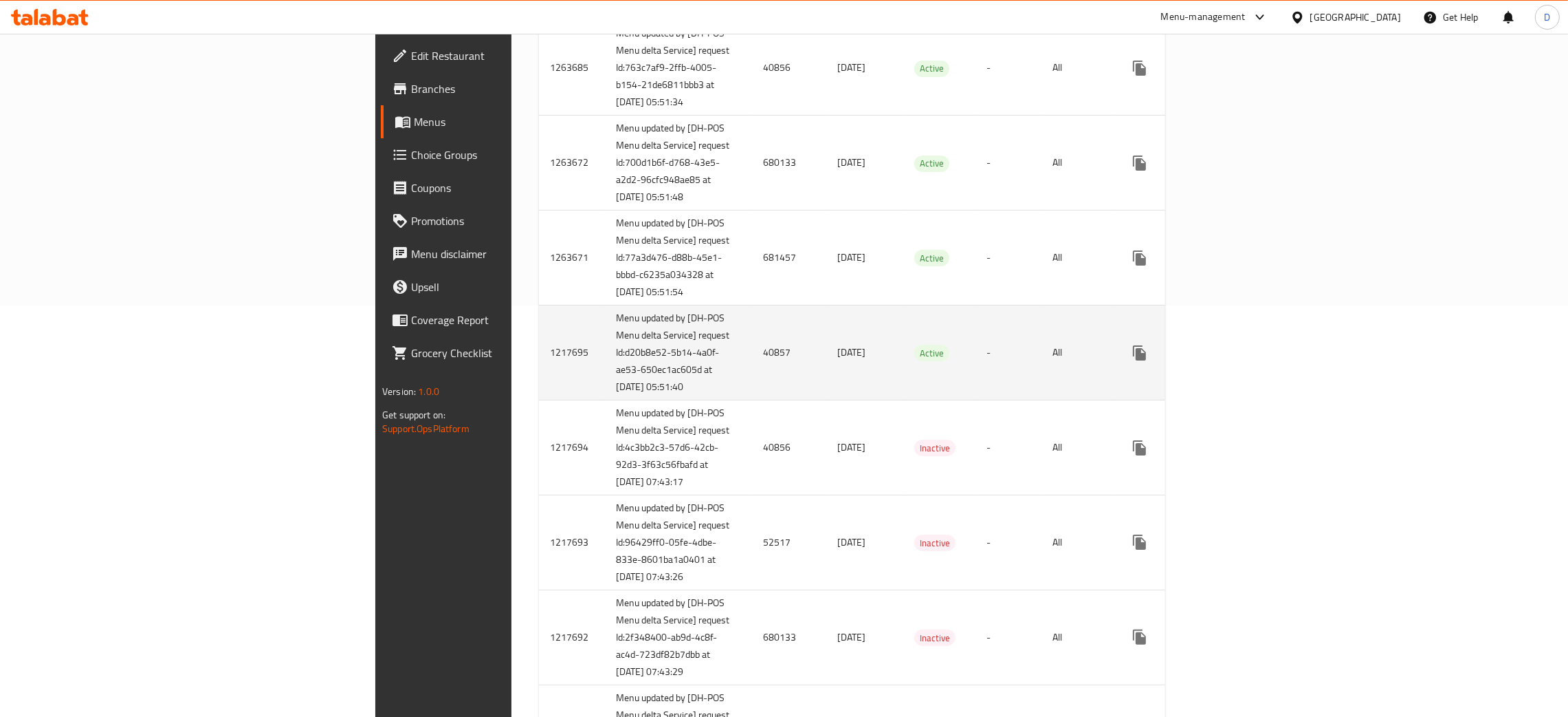
scroll to position [413, 0]
click at [752, 399] on td "40857" at bounding box center [789, 352] width 74 height 95
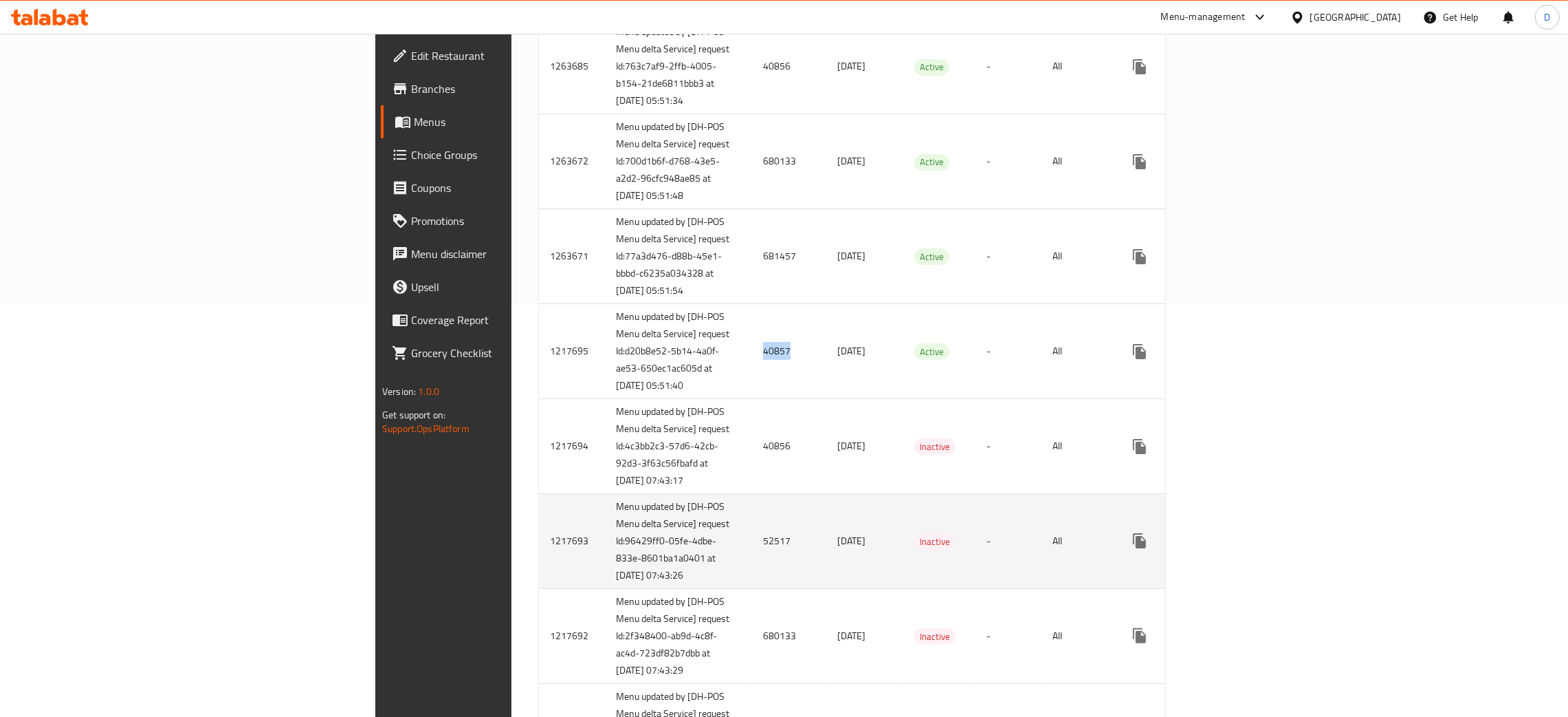
copy td "40857"
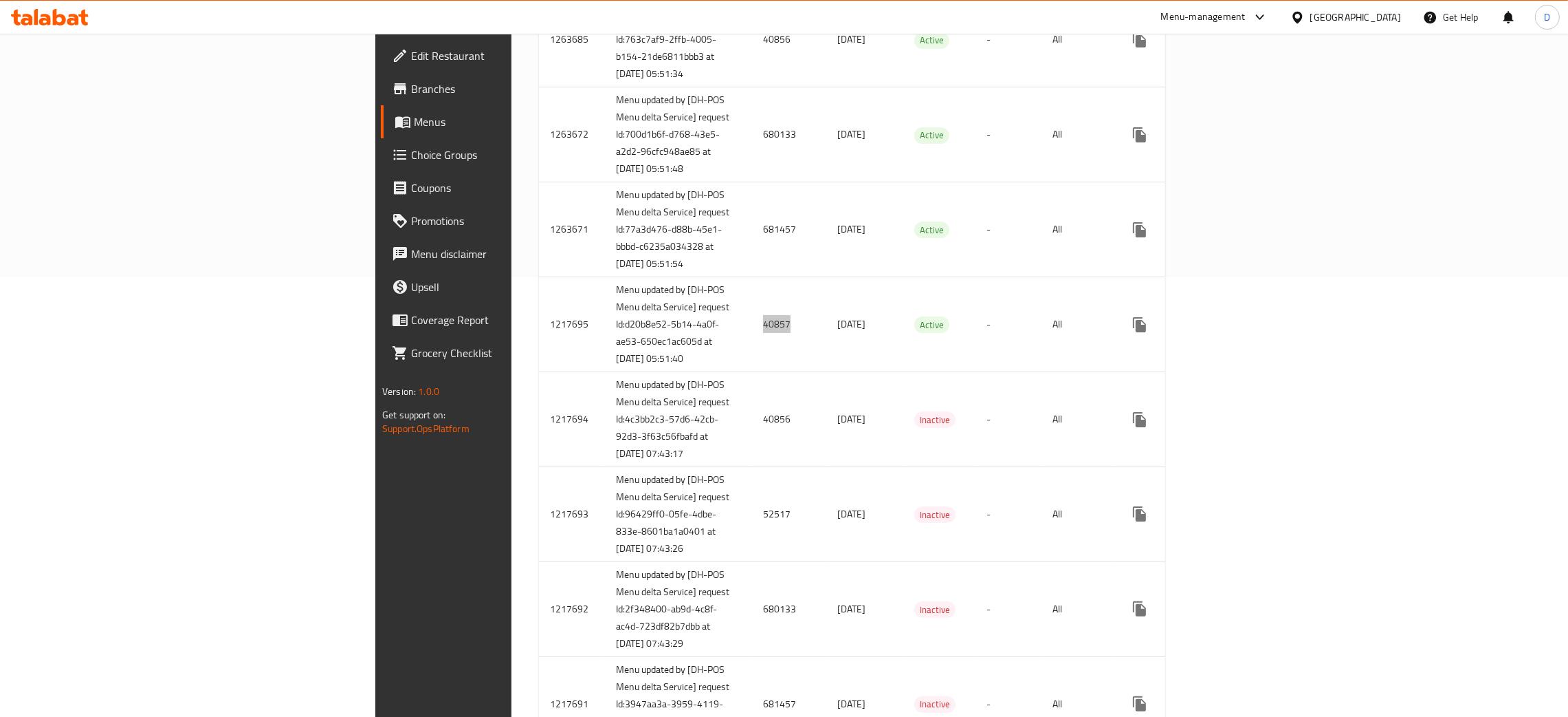
scroll to position [415, 0]
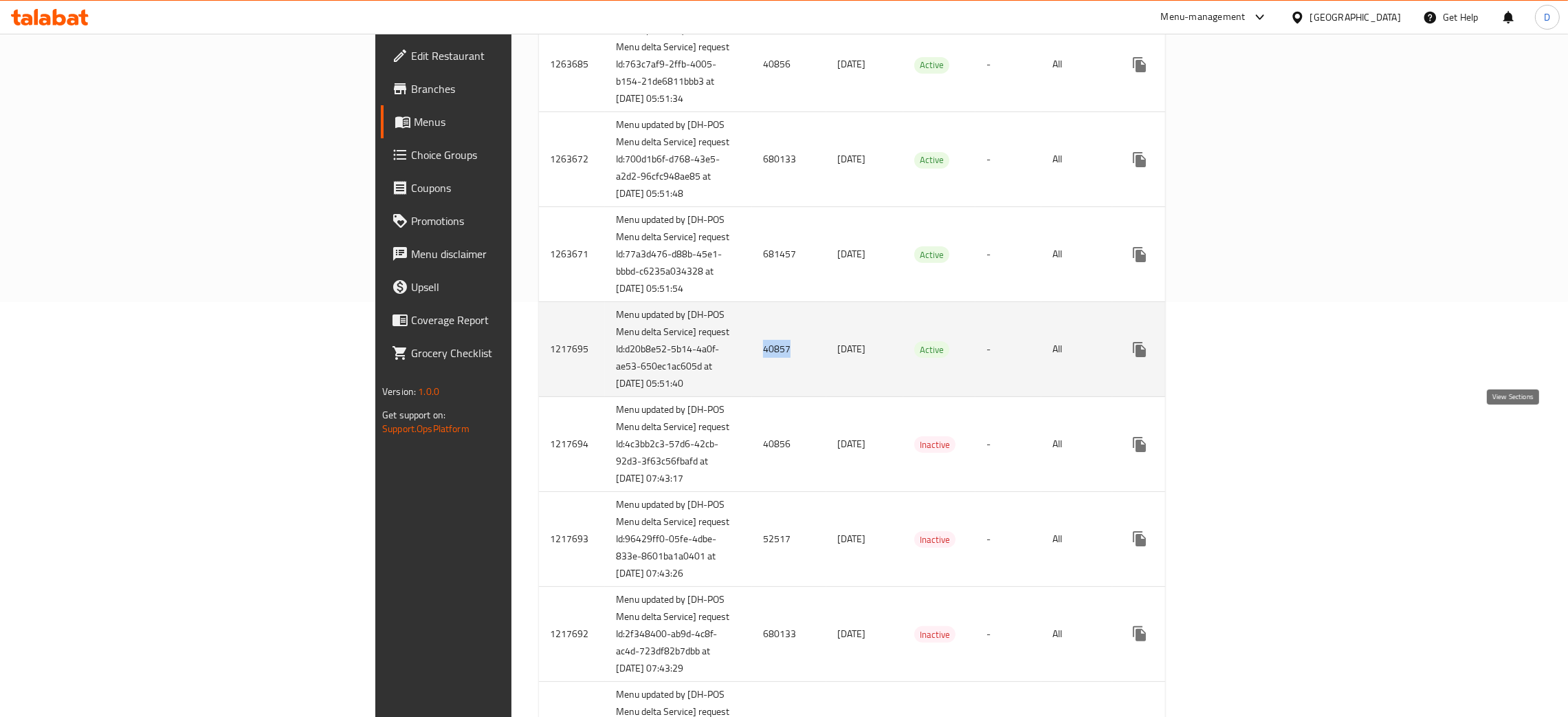
click at [1247, 358] on icon "enhanced table" at bounding box center [1238, 349] width 17 height 17
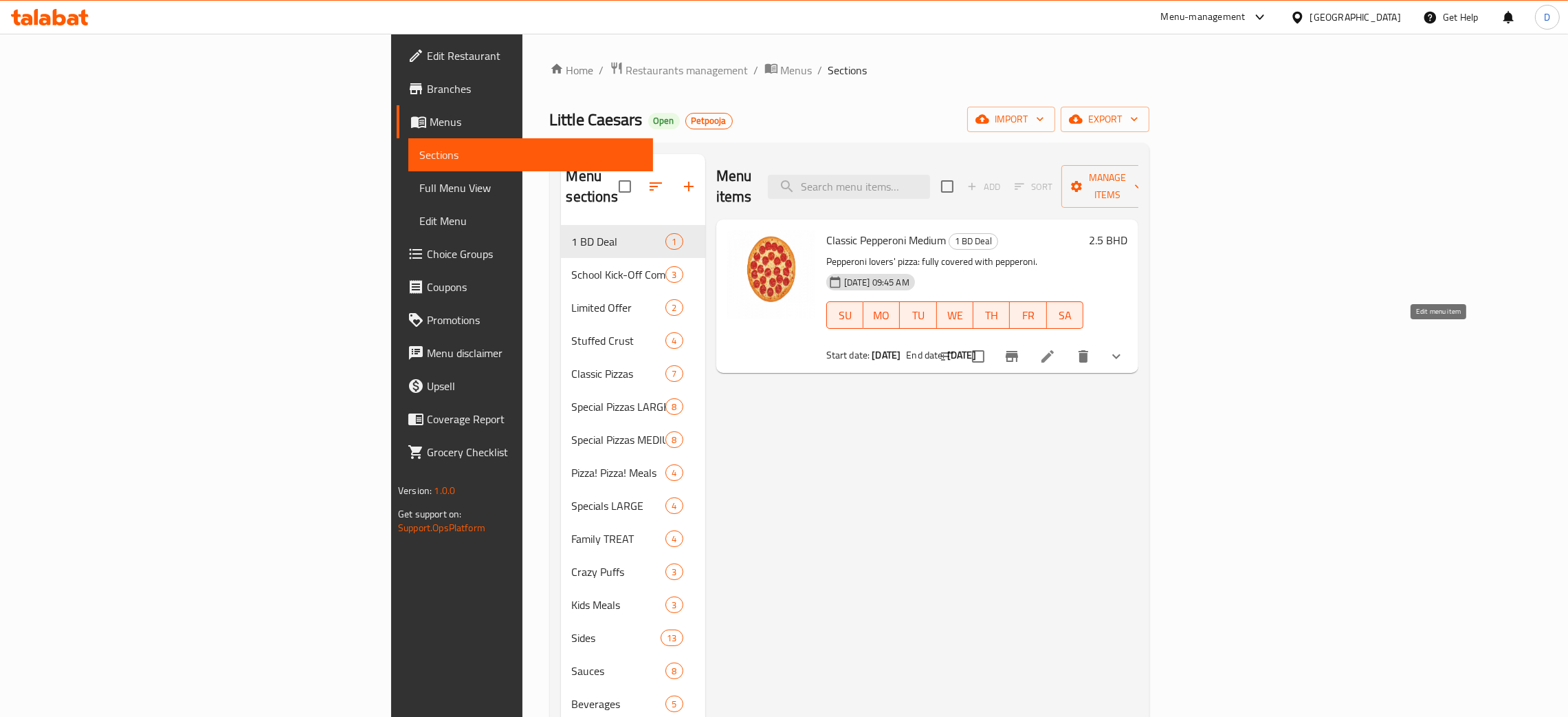
click at [1057, 348] on icon at bounding box center [1048, 356] width 17 height 17
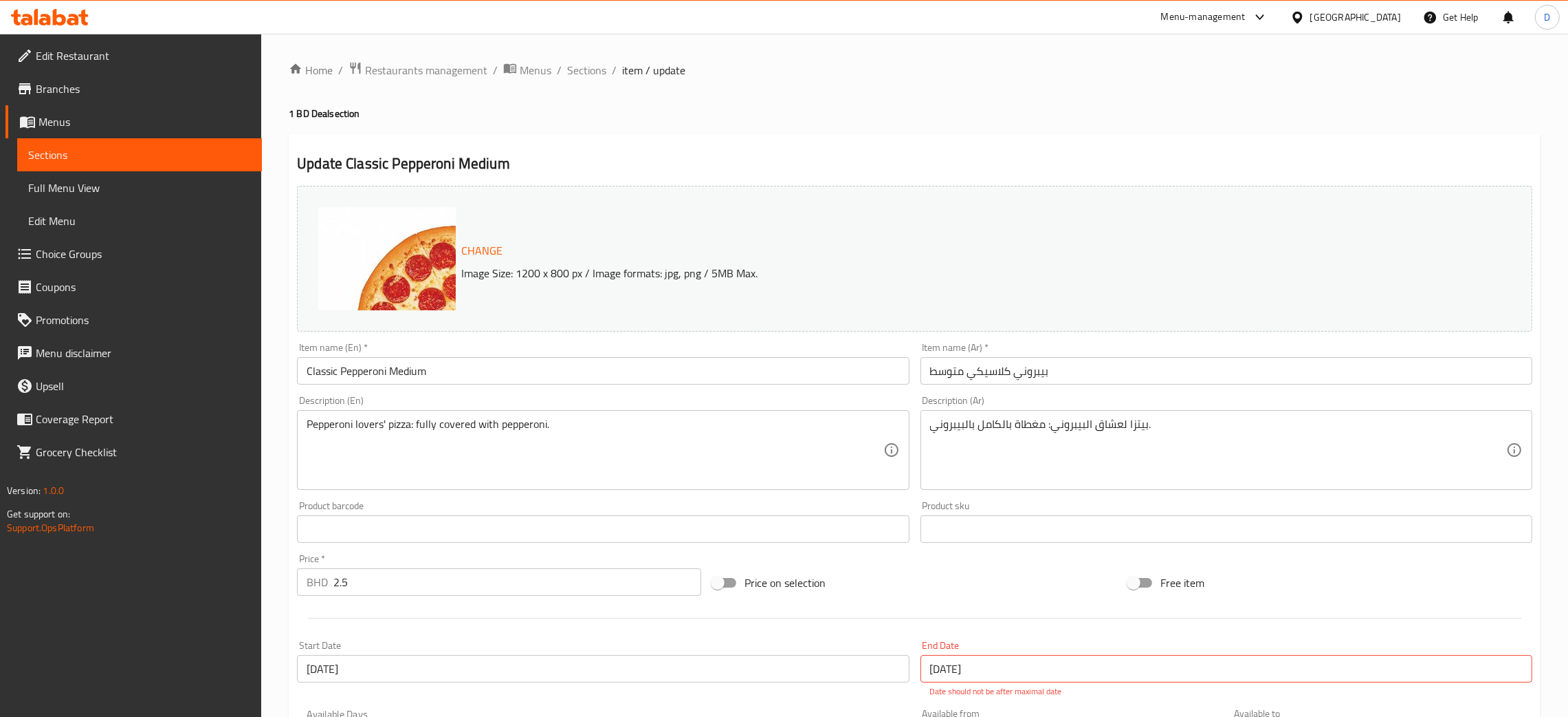
click at [535, 72] on span "Menus" at bounding box center [535, 70] width 32 height 17
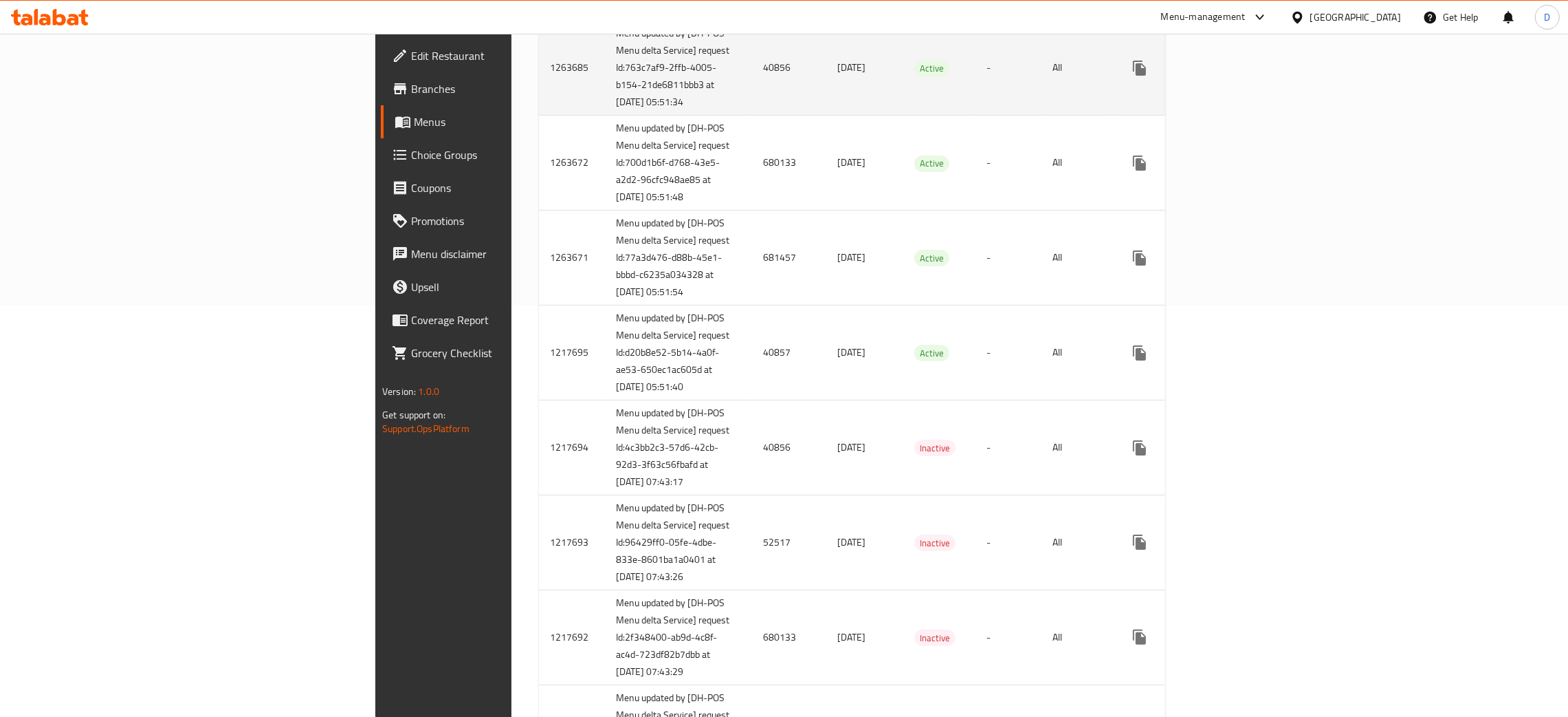
scroll to position [413, 0]
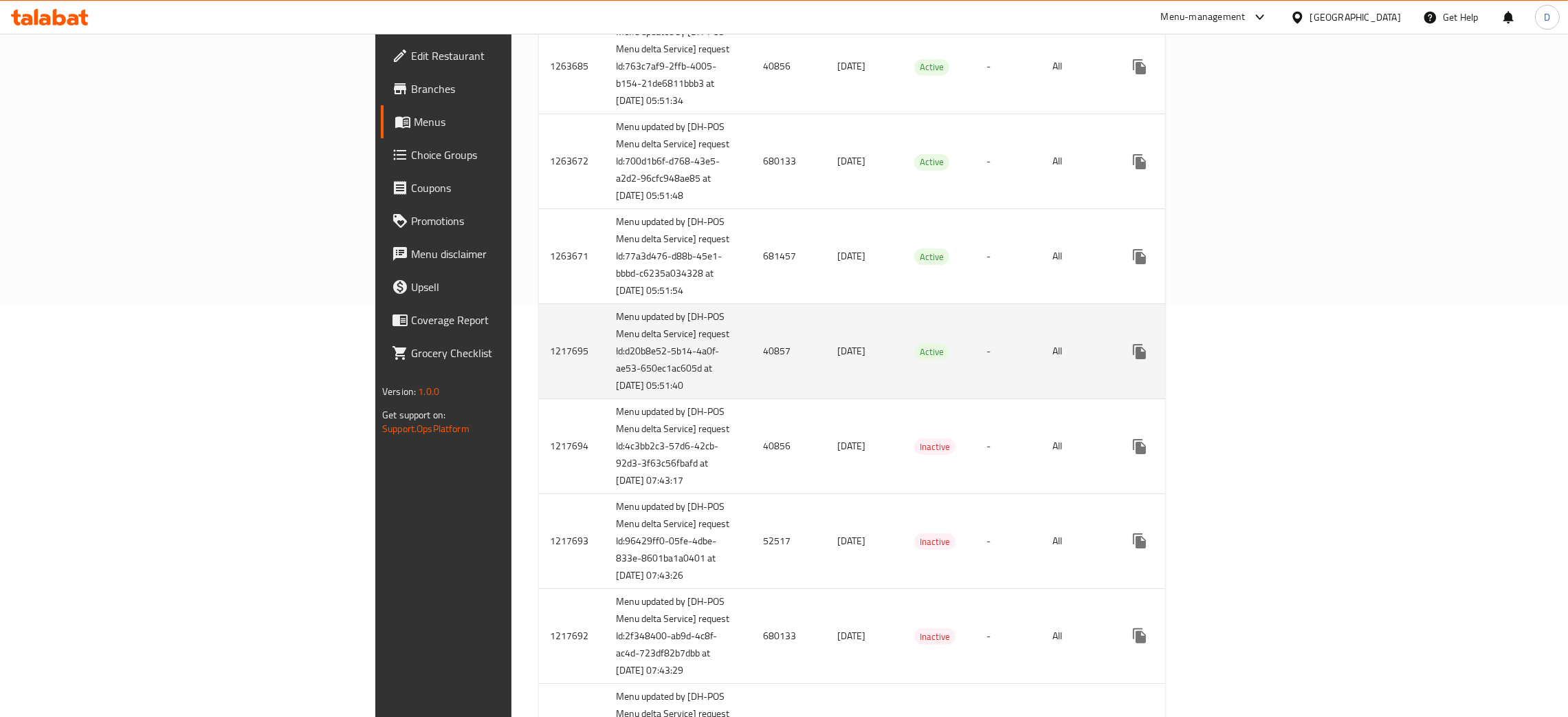
click at [752, 399] on td "40857" at bounding box center [789, 352] width 74 height 95
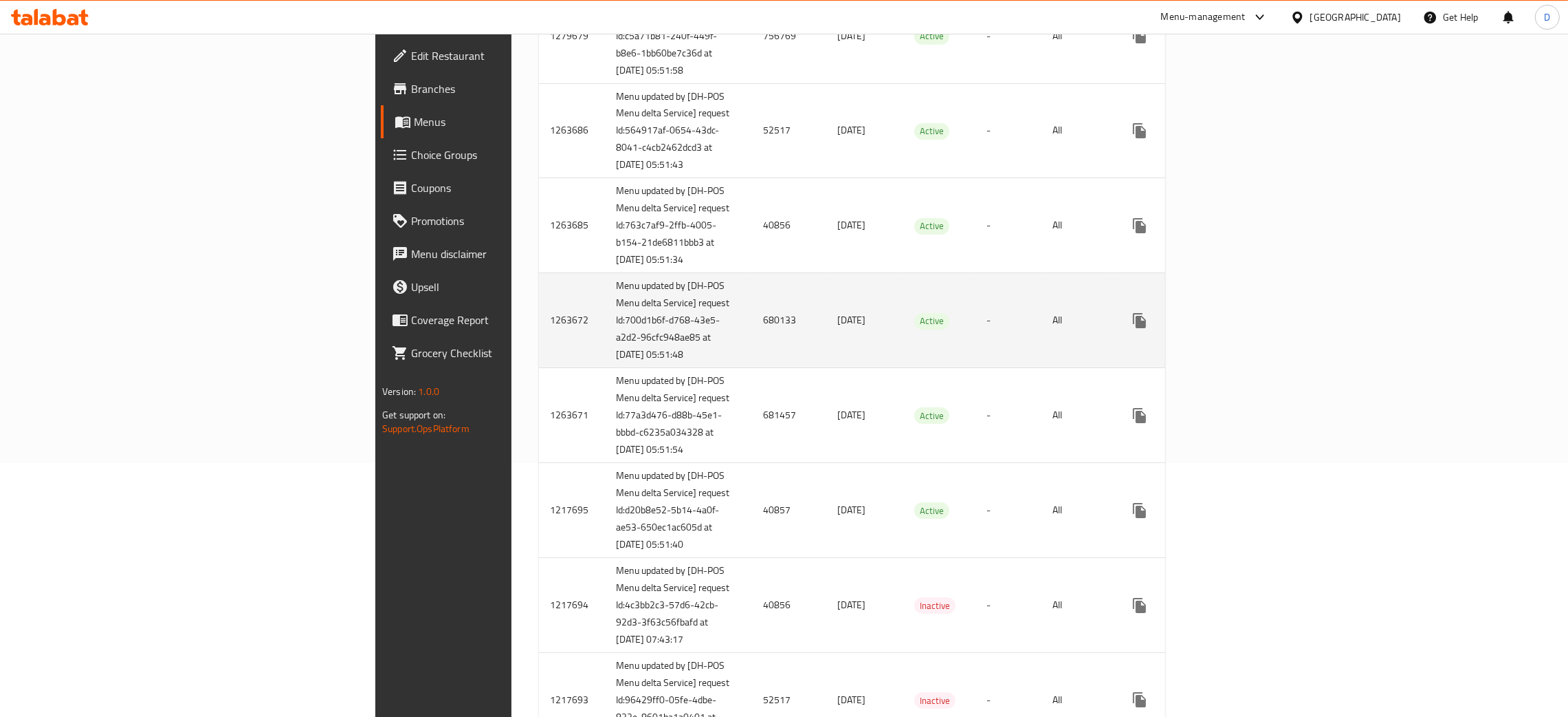
scroll to position [255, 0]
click at [752, 363] on td "680133" at bounding box center [789, 319] width 74 height 95
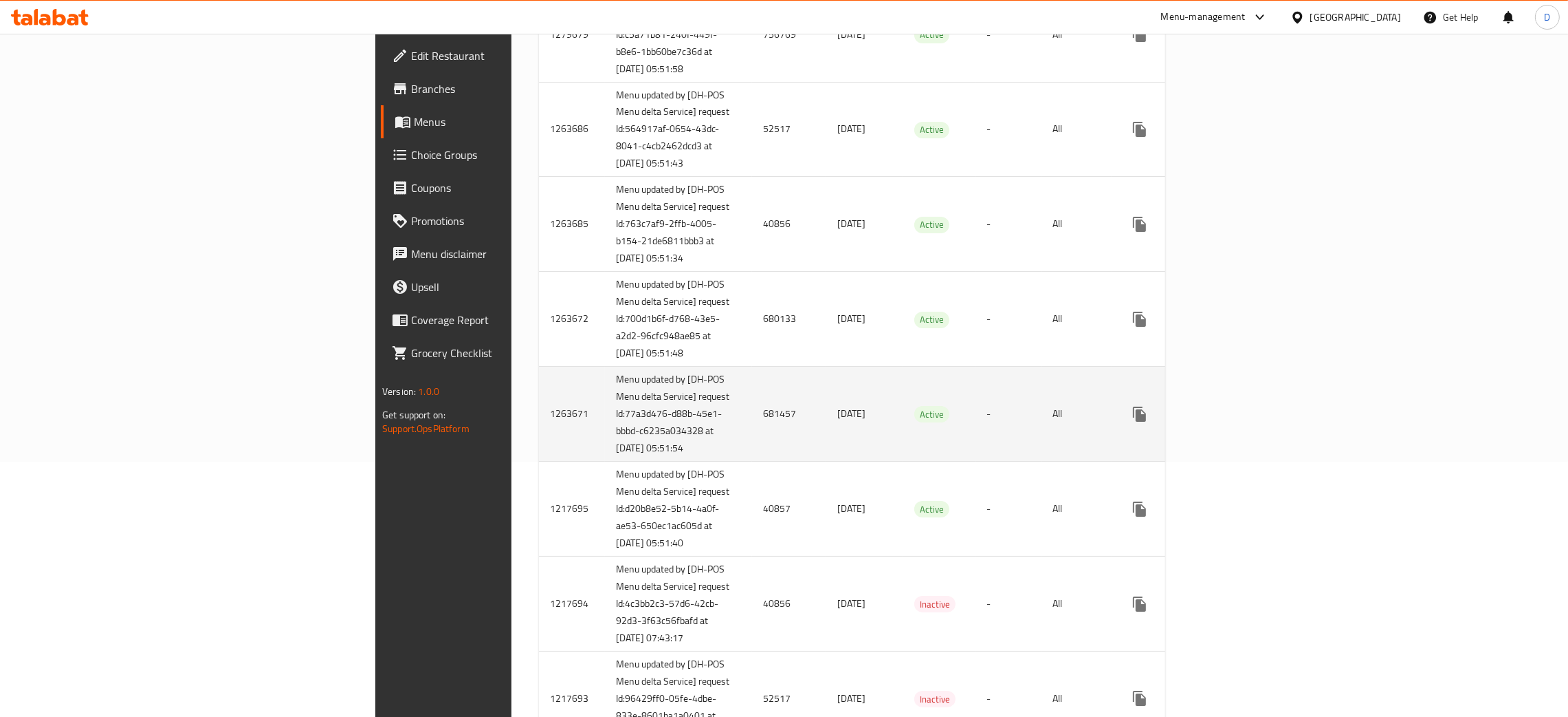
click at [752, 461] on td "681457" at bounding box center [789, 414] width 74 height 95
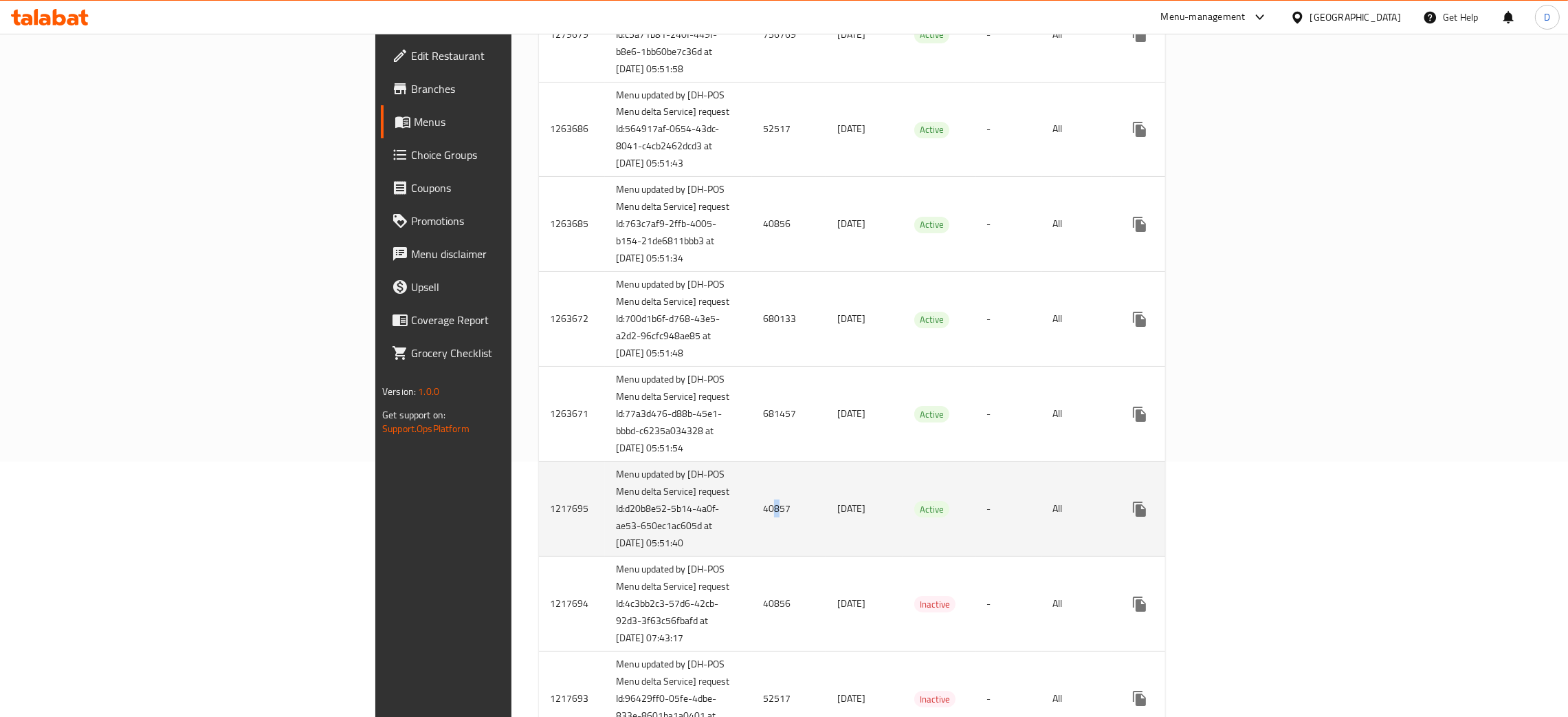
click at [752, 556] on td "40857" at bounding box center [789, 509] width 74 height 95
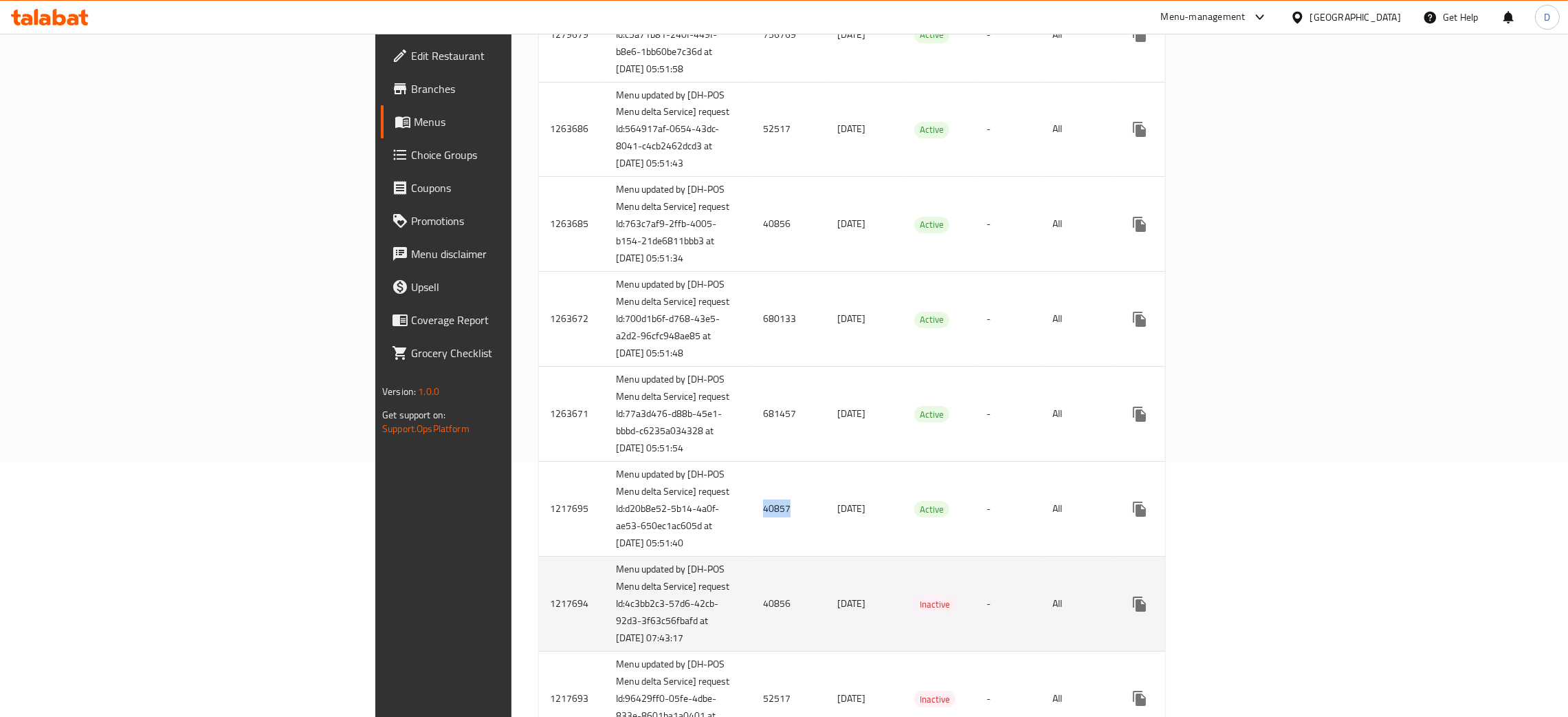
copy td "40857"
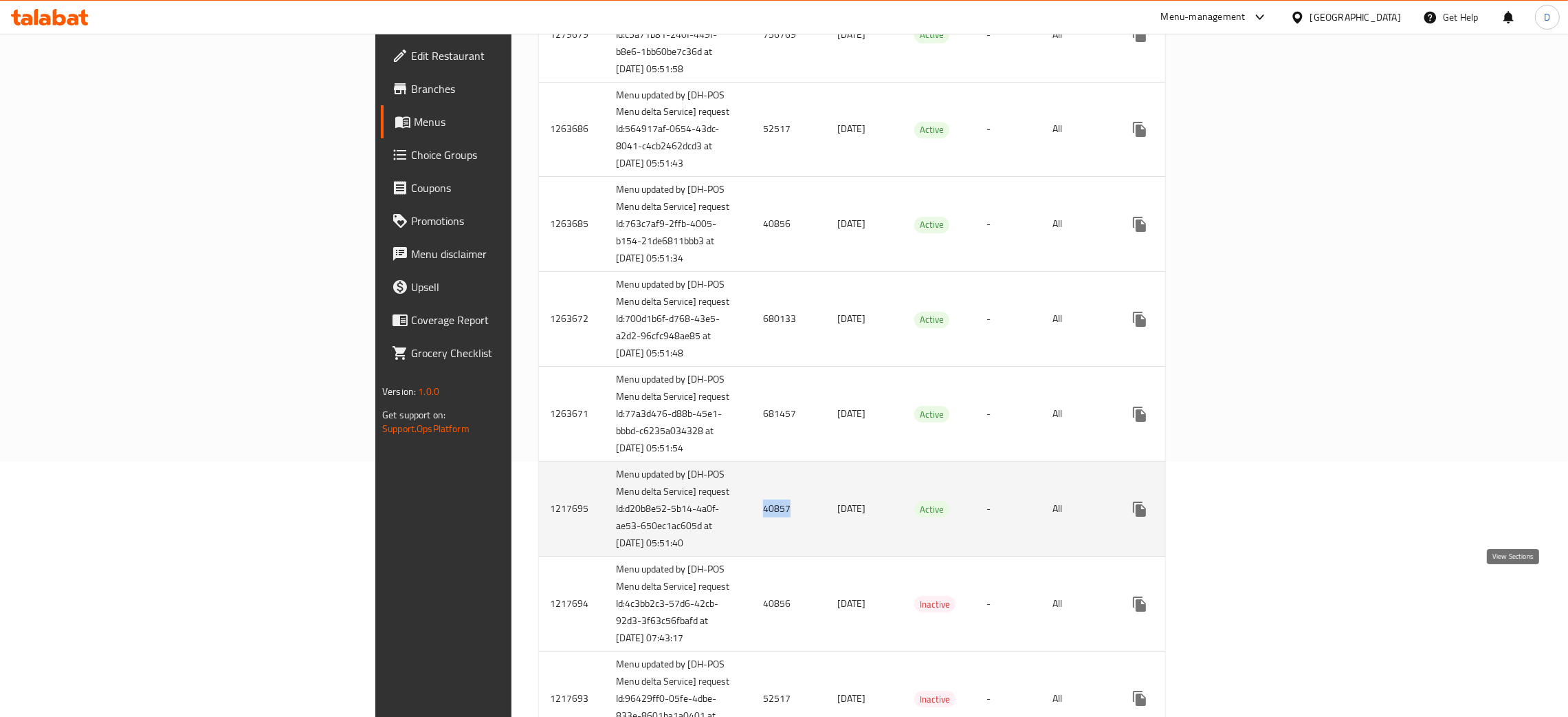
click at [1245, 516] on icon "enhanced table" at bounding box center [1239, 509] width 13 height 13
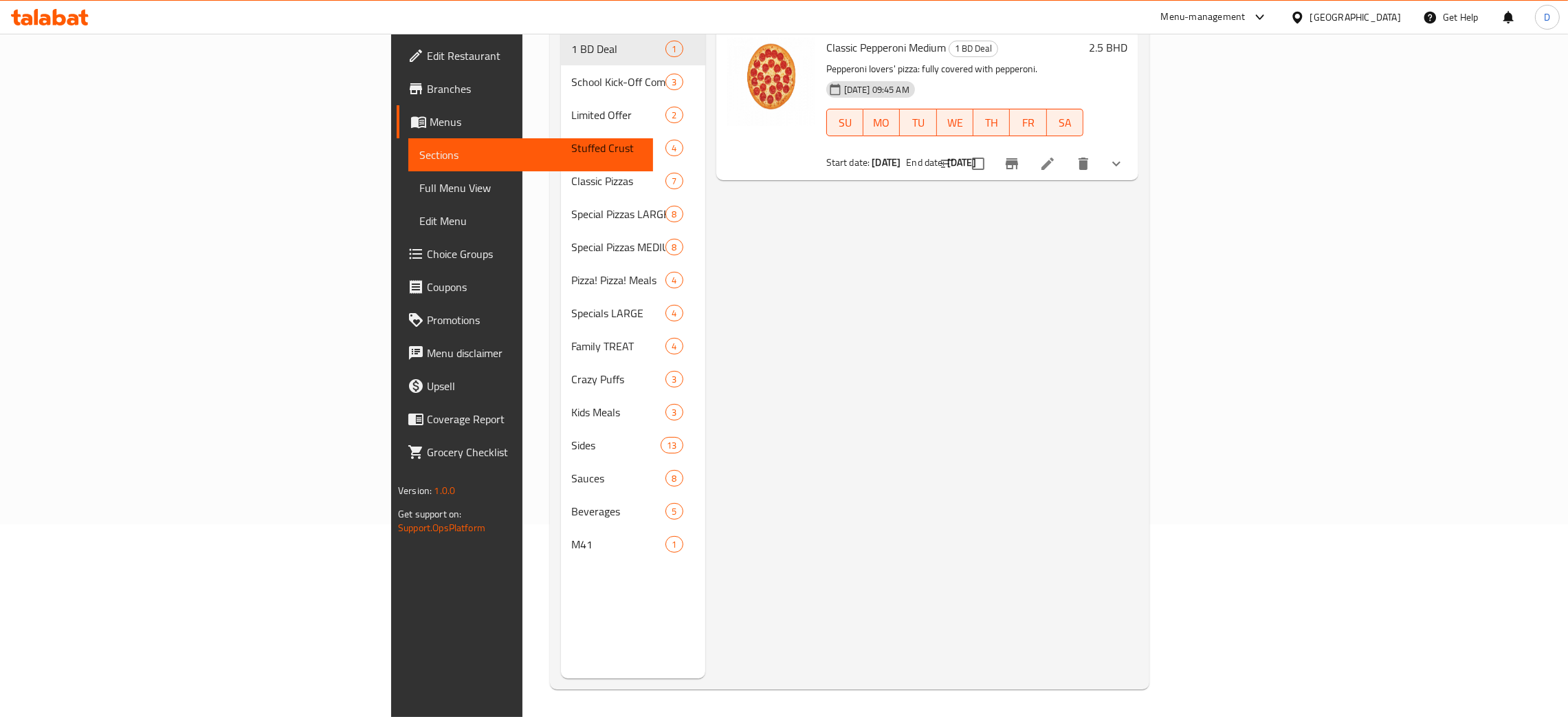
click at [1067, 154] on li at bounding box center [1048, 163] width 39 height 25
